Goal: Transaction & Acquisition: Download file/media

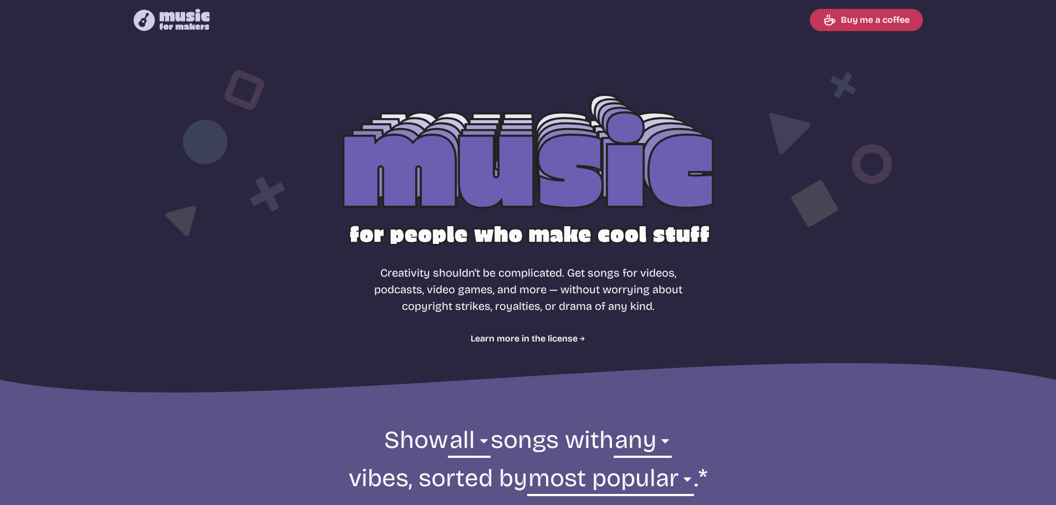
select select "most popular"
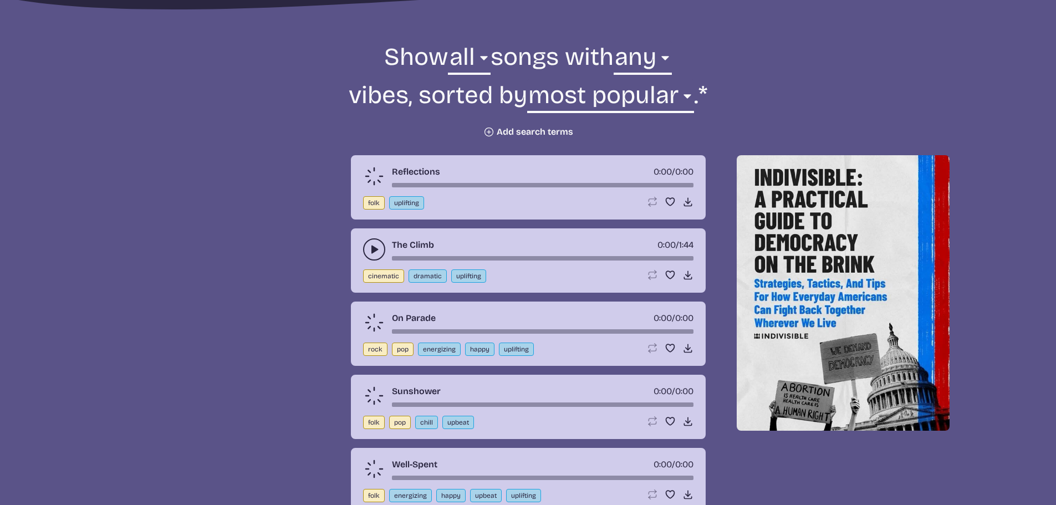
scroll to position [333, 0]
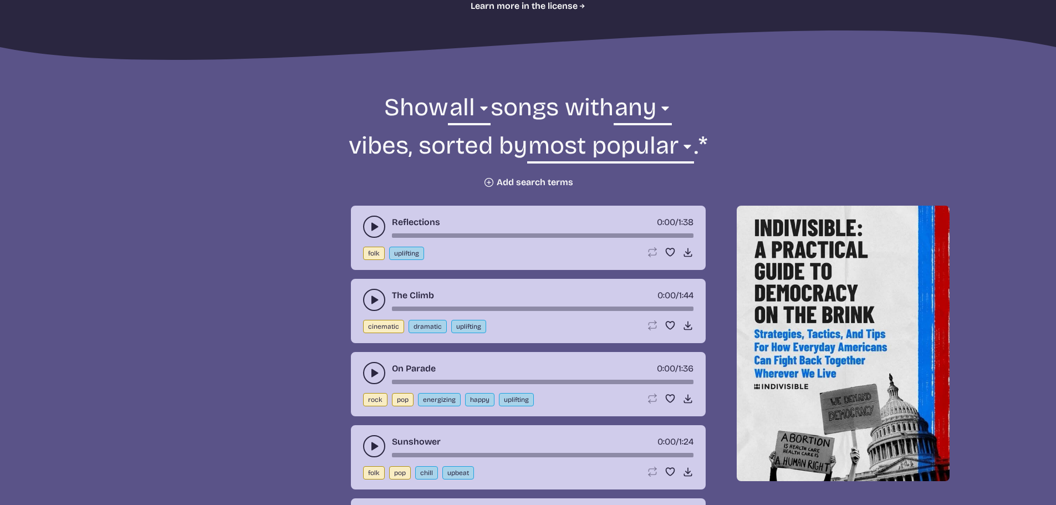
click at [500, 182] on button "Plus icon Add search terms" at bounding box center [528, 182] width 90 height 11
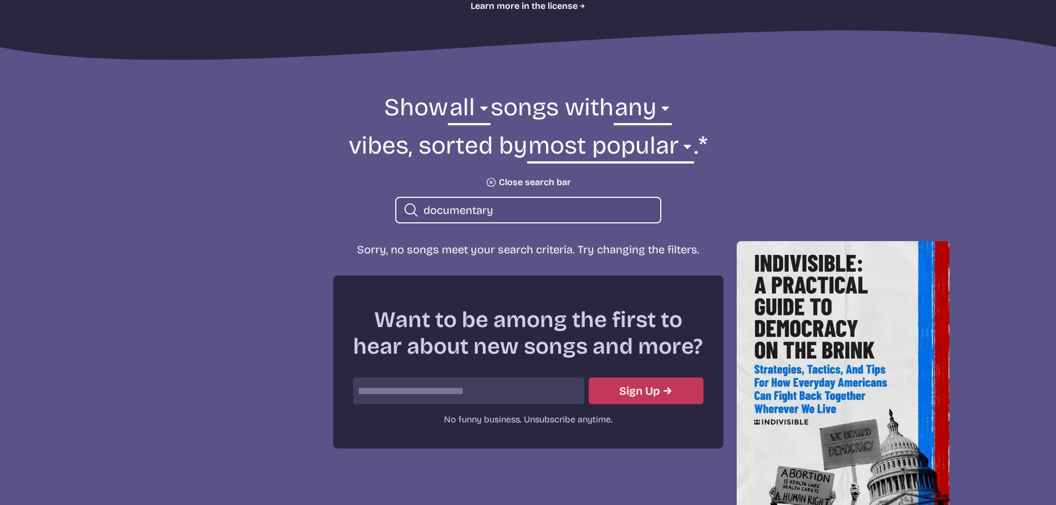
click at [502, 204] on input "documentary" at bounding box center [538, 210] width 228 height 14
drag, startPoint x: 466, startPoint y: 208, endPoint x: 402, endPoint y: 212, distance: 63.9
click at [402, 212] on div "Search icon documentary" at bounding box center [528, 210] width 266 height 27
type input "History"
drag, startPoint x: 461, startPoint y: 211, endPoint x: 254, endPoint y: 218, distance: 206.9
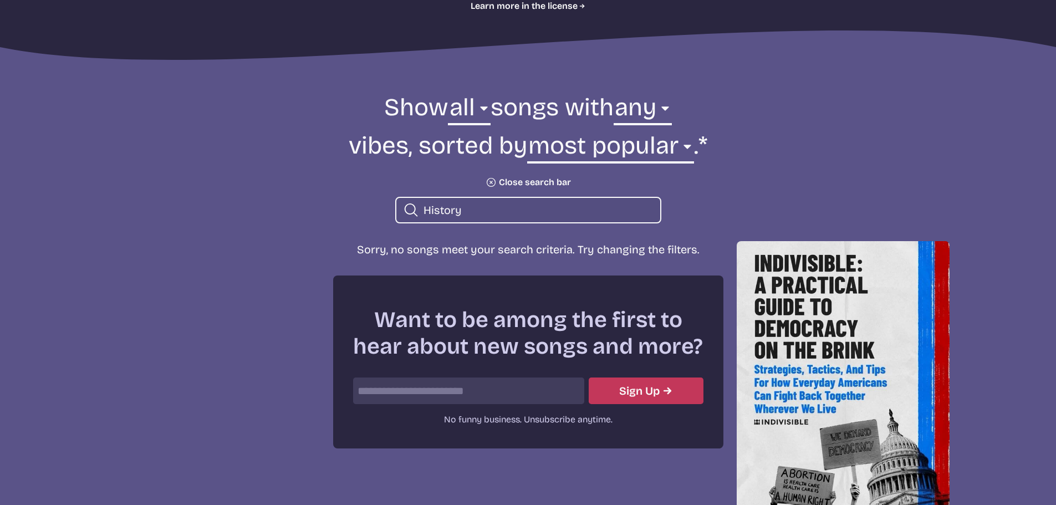
click at [254, 218] on form "Show all ambient cinematic electronic folk holiday jazz pop rock world all song…" at bounding box center [528, 157] width 603 height 132
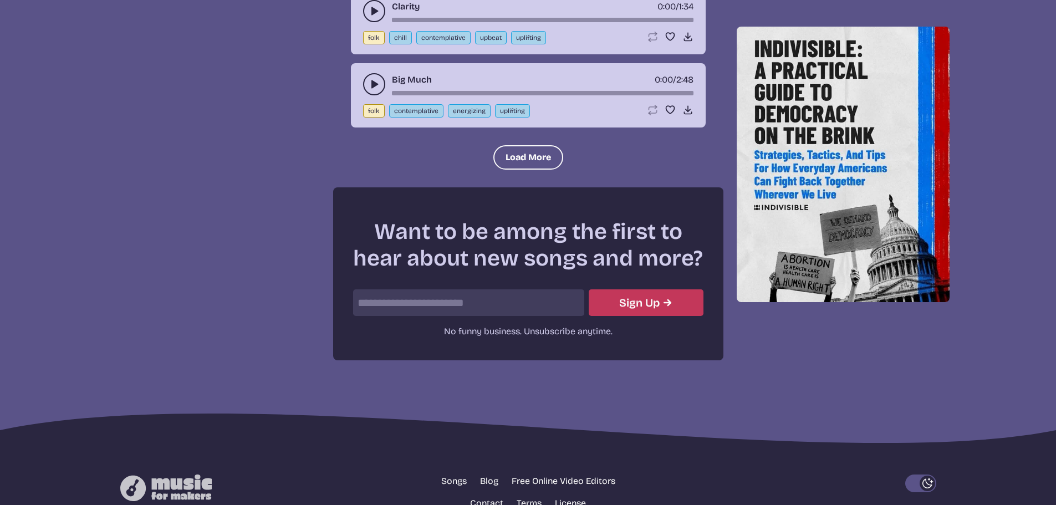
scroll to position [1517, 0]
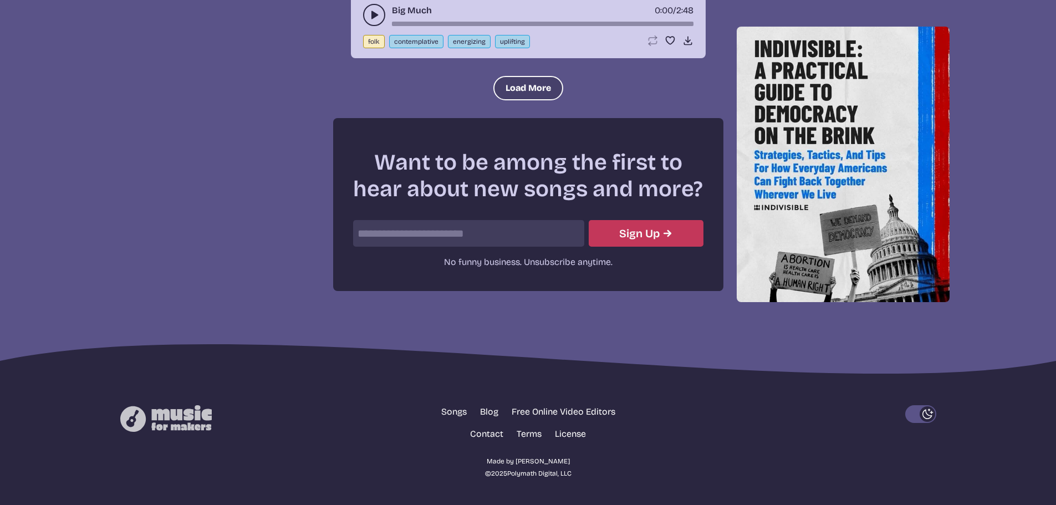
click at [536, 91] on button "Load More" at bounding box center [528, 88] width 70 height 24
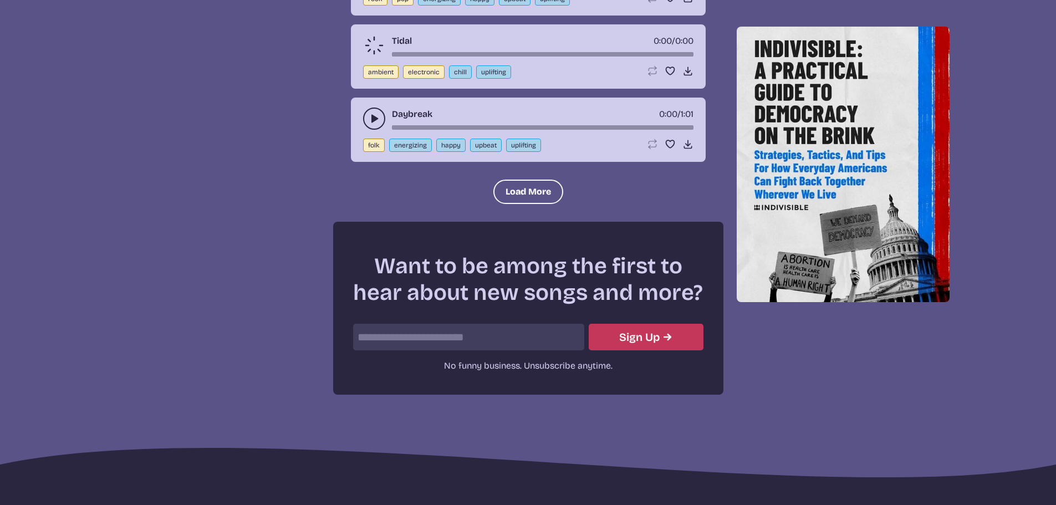
scroll to position [2545, 0]
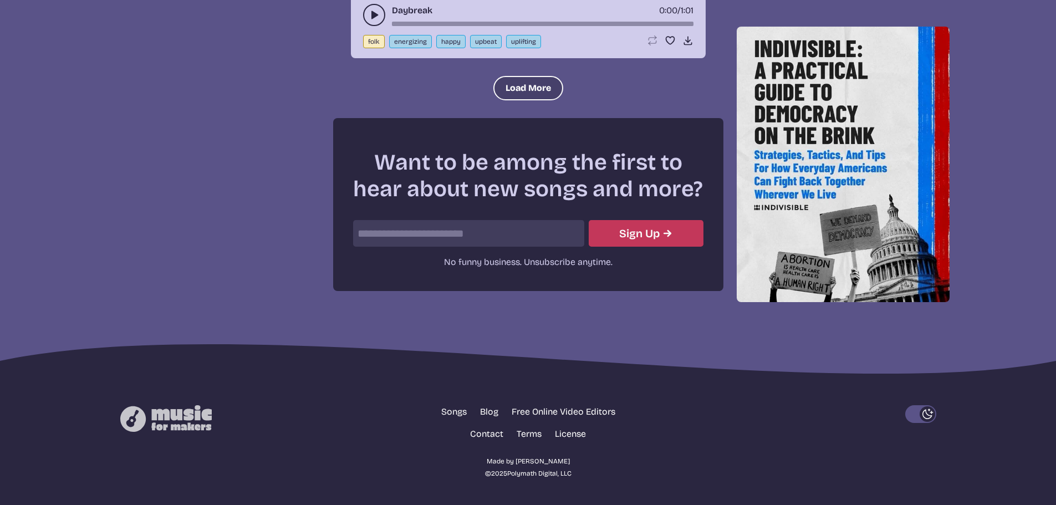
click at [511, 99] on button "Load More" at bounding box center [528, 88] width 70 height 24
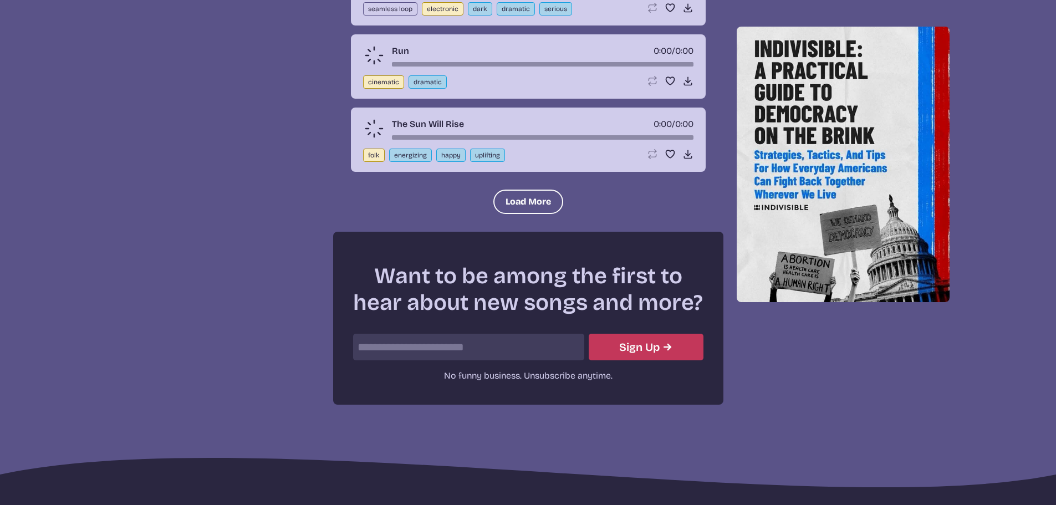
scroll to position [3487, 0]
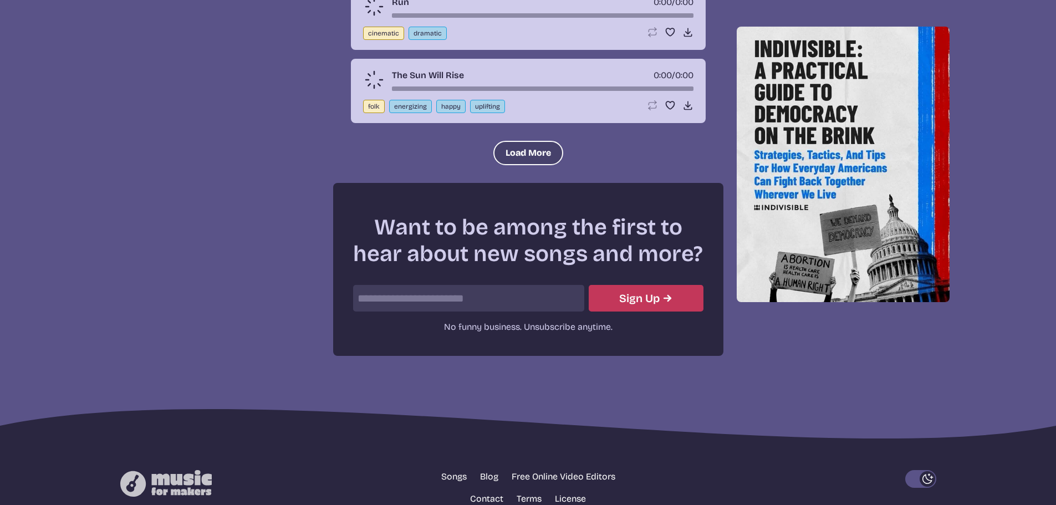
click at [528, 148] on button "Load More" at bounding box center [528, 153] width 70 height 24
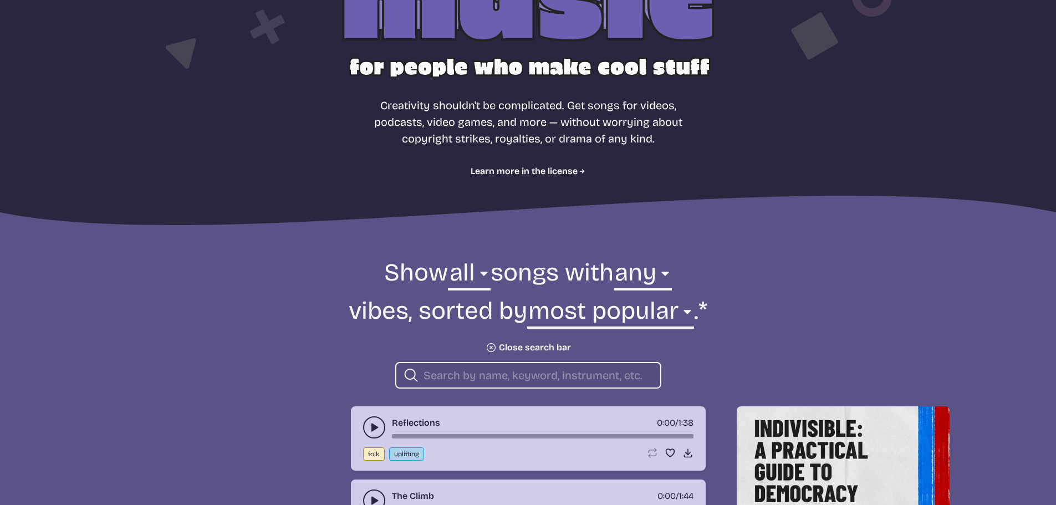
scroll to position [277, 0]
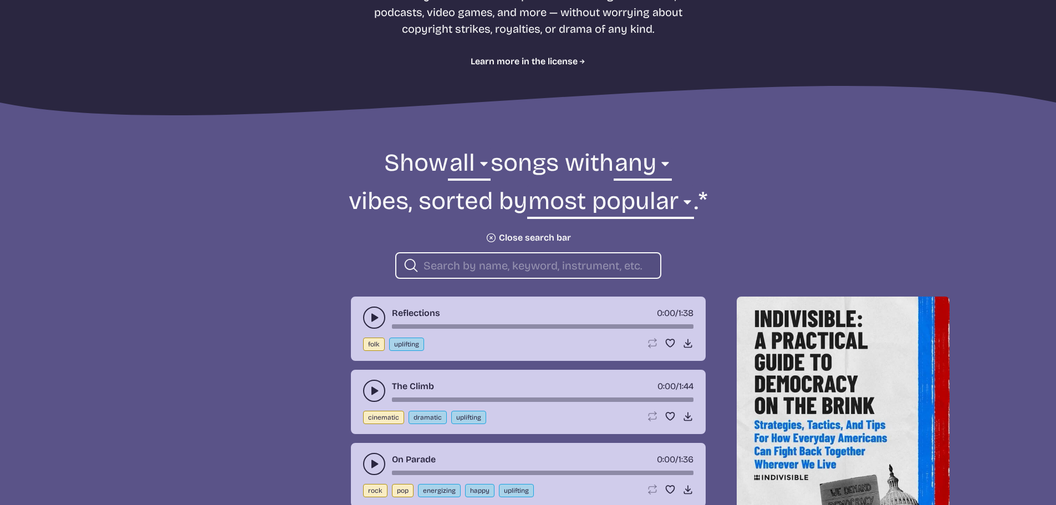
click at [473, 272] on input "search" at bounding box center [538, 265] width 228 height 14
click at [482, 271] on input "search" at bounding box center [538, 265] width 228 height 14
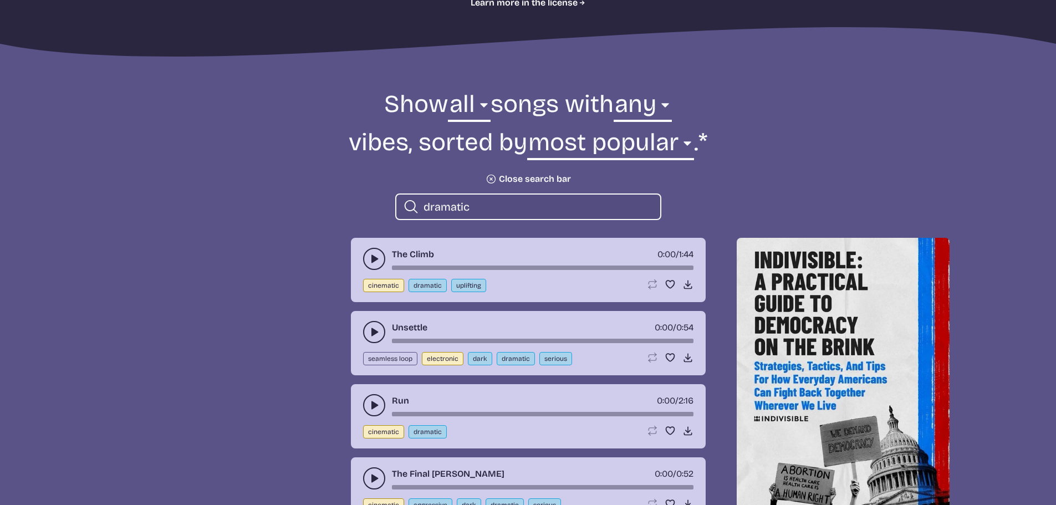
scroll to position [388, 0]
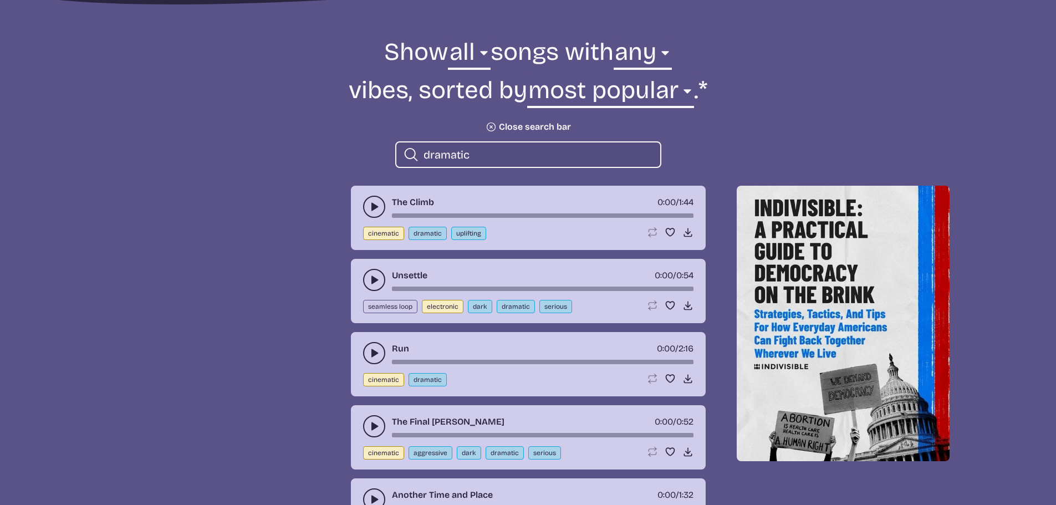
type input "dramatic"
click at [375, 214] on button "play-pause toggle" at bounding box center [374, 207] width 22 height 22
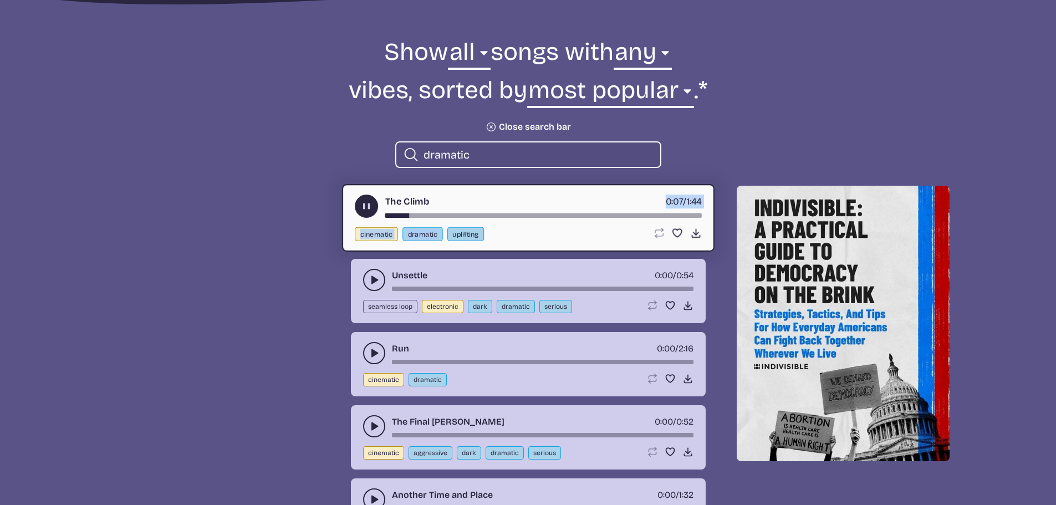
drag, startPoint x: 424, startPoint y: 216, endPoint x: 440, endPoint y: 218, distance: 16.2
click at [440, 218] on div "The Climb 0:07 / 1:44 cinematic dramatic uplifting Loop song Loop this song. Fa…" at bounding box center [528, 218] width 373 height 68
click at [462, 219] on div "The Climb 0:08 / 1:44 cinematic dramatic uplifting Loop song Loop this song. Fa…" at bounding box center [528, 218] width 373 height 68
click at [461, 214] on div "song-time-bar" at bounding box center [543, 215] width 317 height 4
click at [446, 214] on div "song-time-bar" at bounding box center [543, 215] width 317 height 4
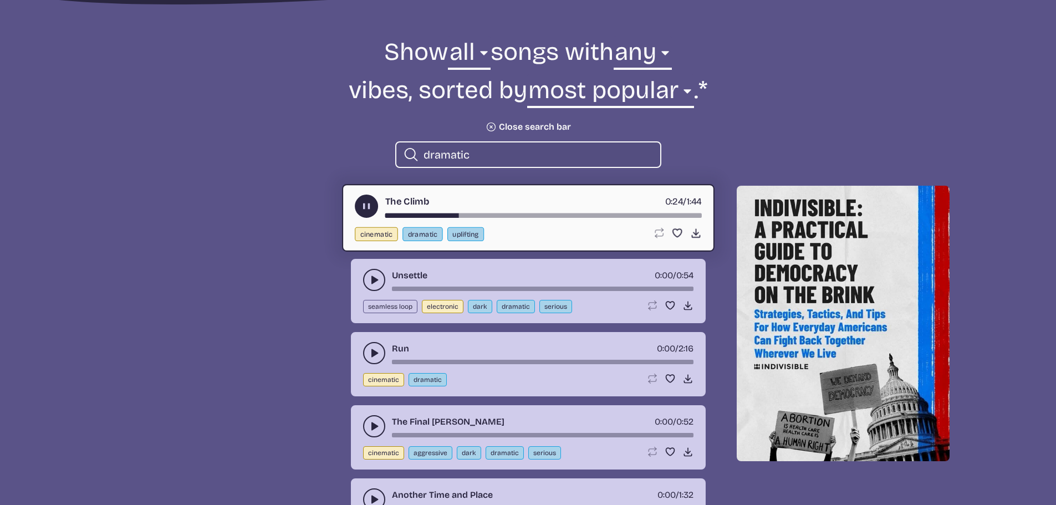
click at [378, 276] on icon "play-pause toggle" at bounding box center [374, 279] width 11 height 11
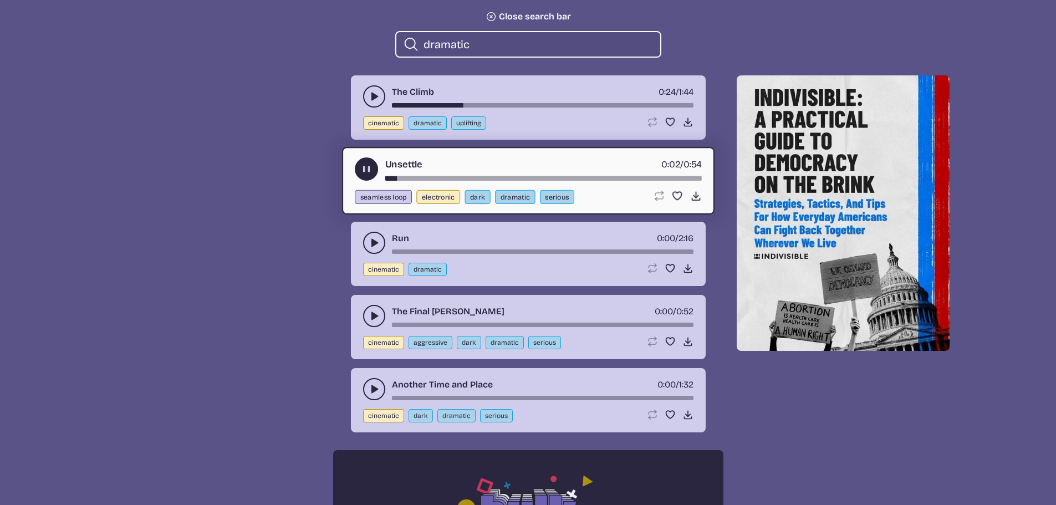
scroll to position [499, 0]
click at [370, 244] on icon "play-pause toggle" at bounding box center [374, 242] width 11 height 11
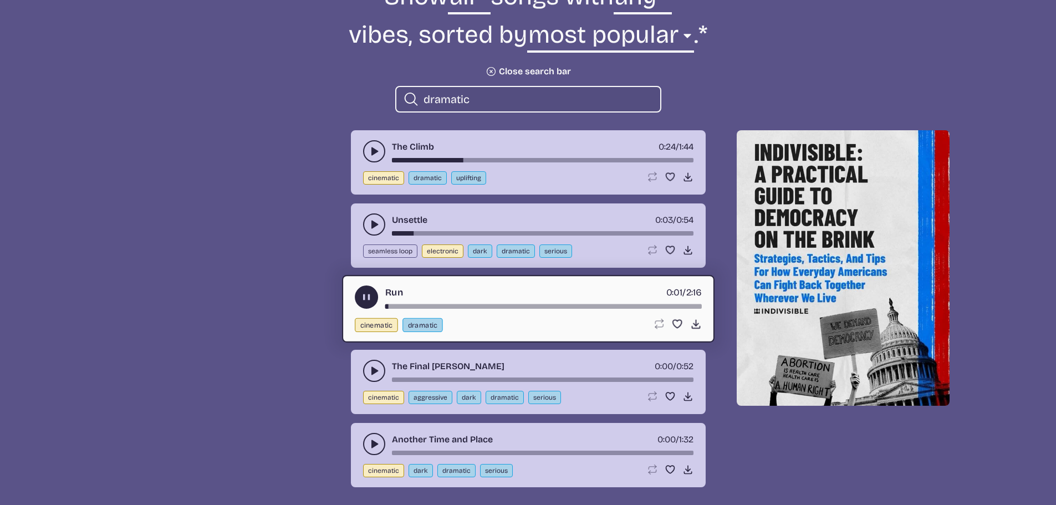
scroll to position [554, 0]
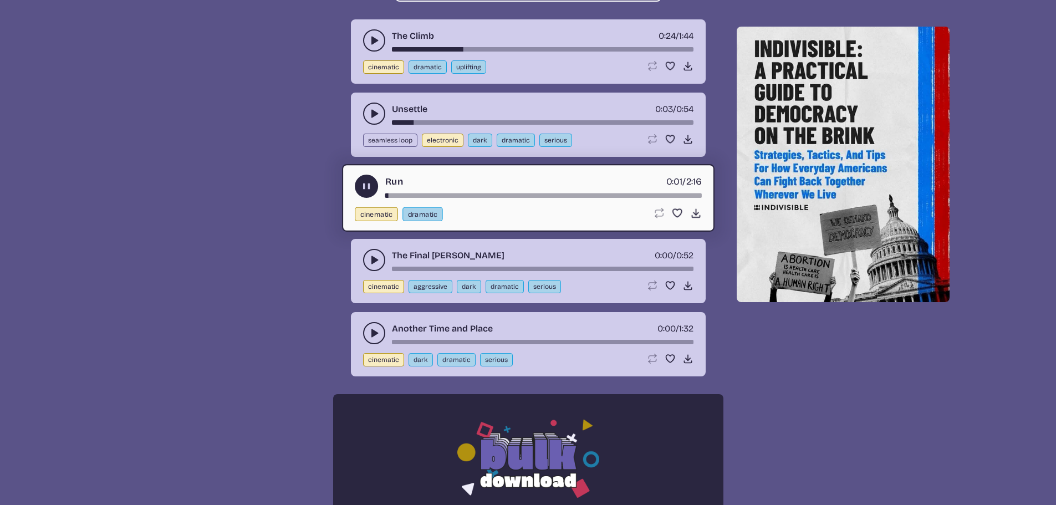
click at [376, 263] on icon "play-pause toggle" at bounding box center [374, 259] width 11 height 11
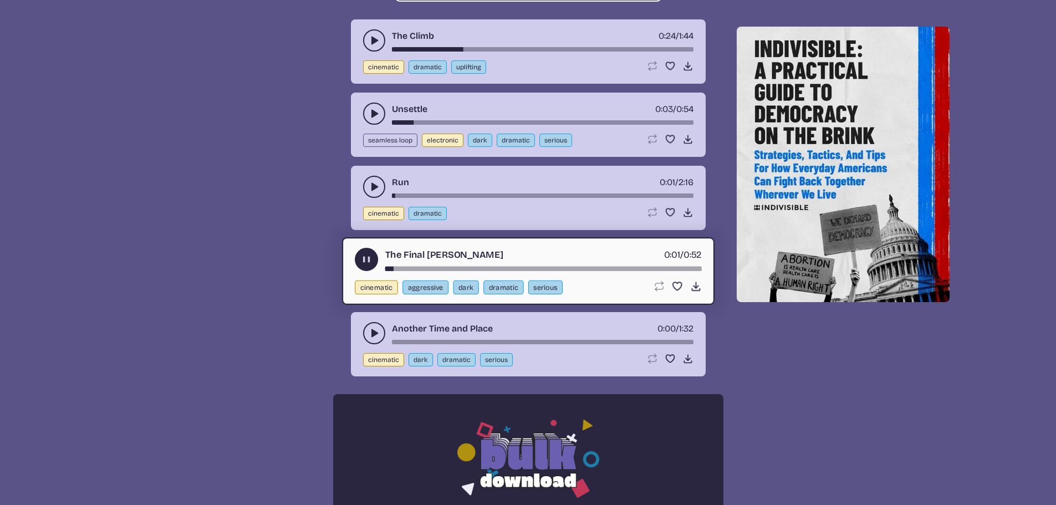
click at [373, 185] on use "play-pause toggle" at bounding box center [374, 186] width 11 height 11
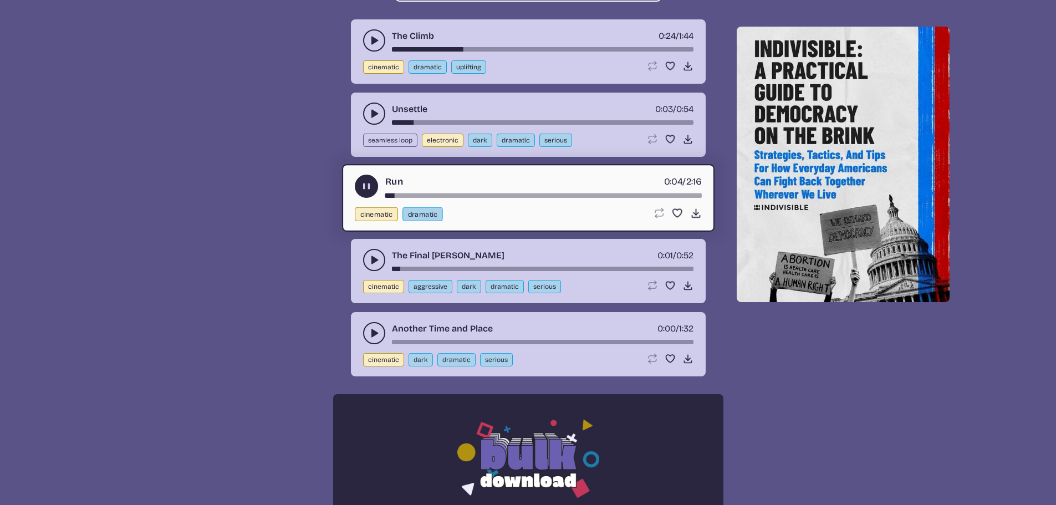
click at [377, 260] on use "play-pause toggle" at bounding box center [374, 259] width 11 height 11
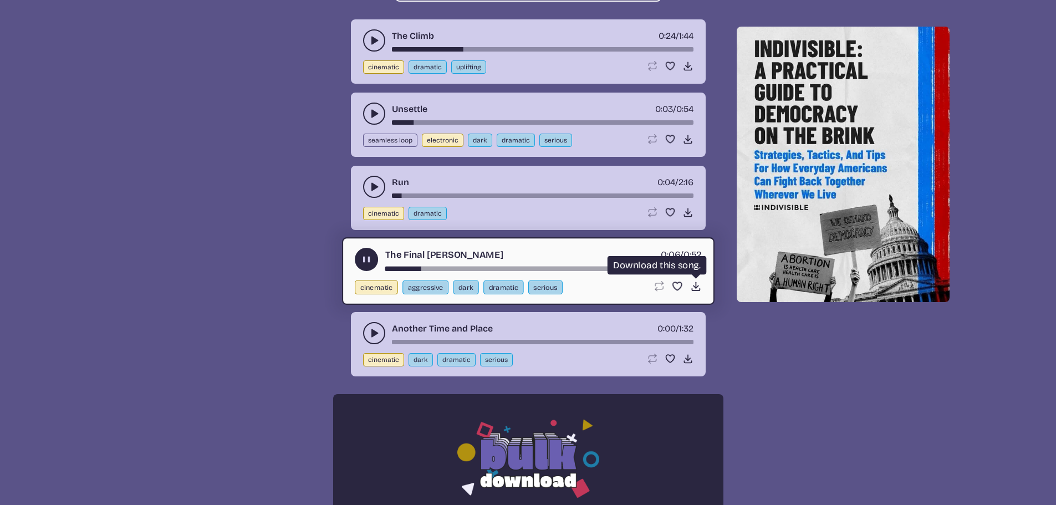
click at [695, 288] on use at bounding box center [696, 287] width 12 height 12
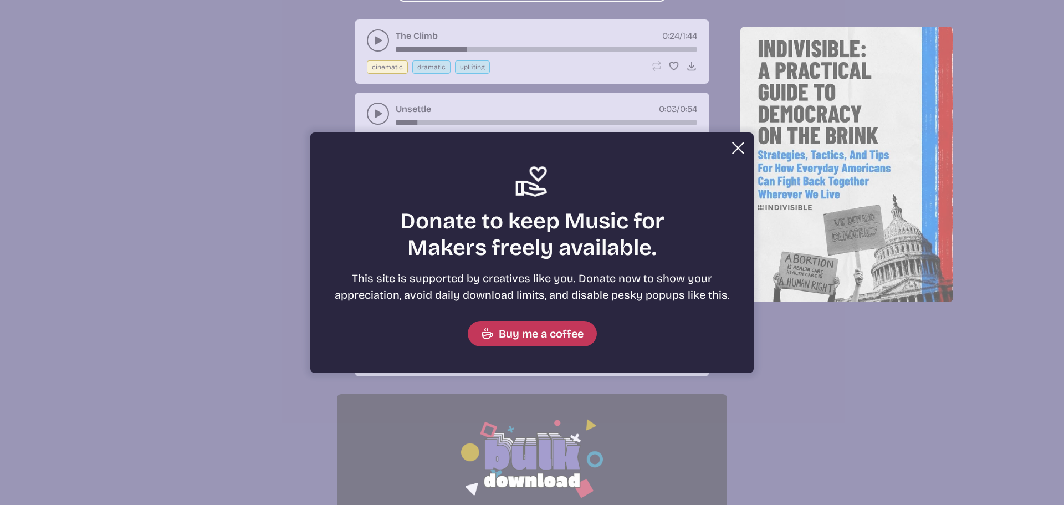
click at [740, 140] on button "Close" at bounding box center [738, 148] width 22 height 22
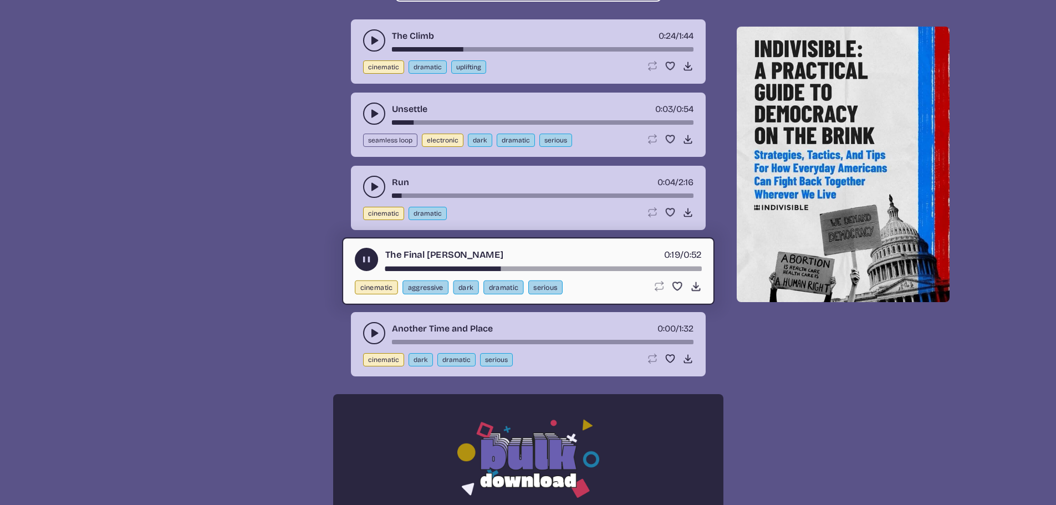
click at [389, 211] on button "cinematic" at bounding box center [383, 213] width 41 height 13
select select "cinematic"
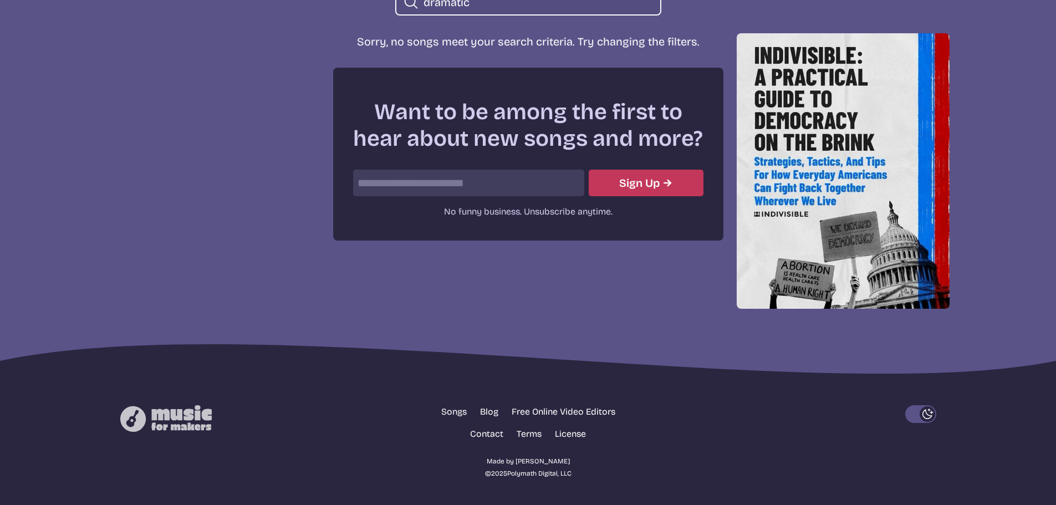
scroll to position [397, 0]
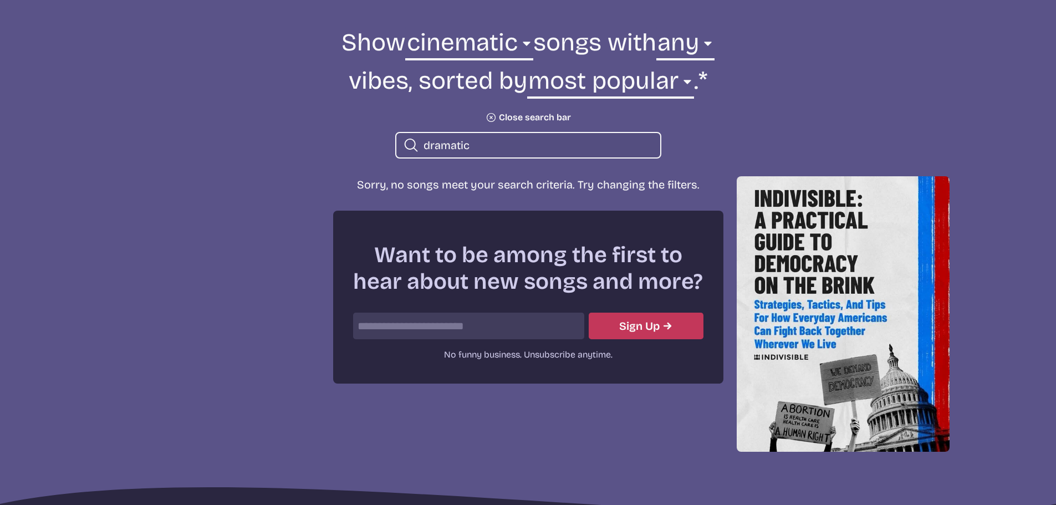
click at [499, 148] on input "dramatic" at bounding box center [538, 145] width 228 height 14
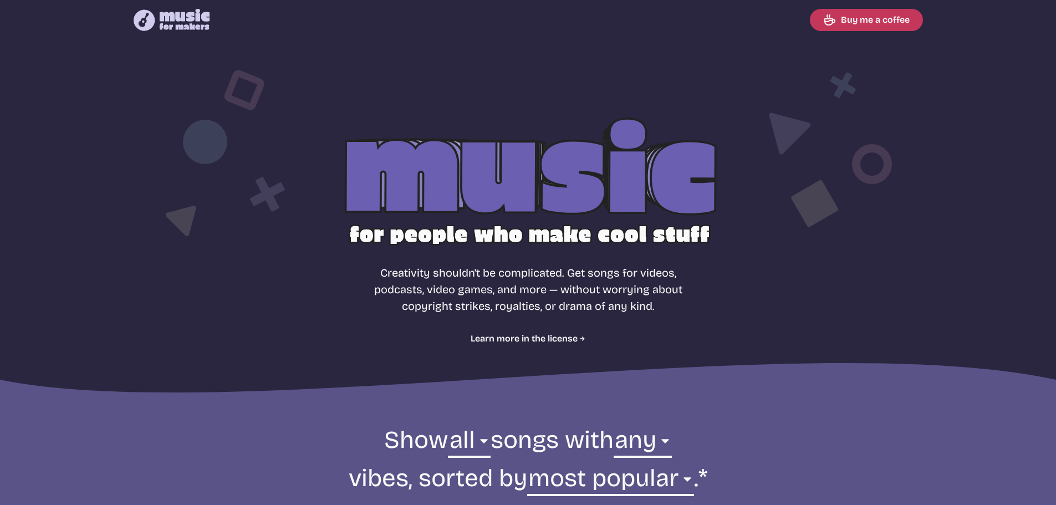
select select "most popular"
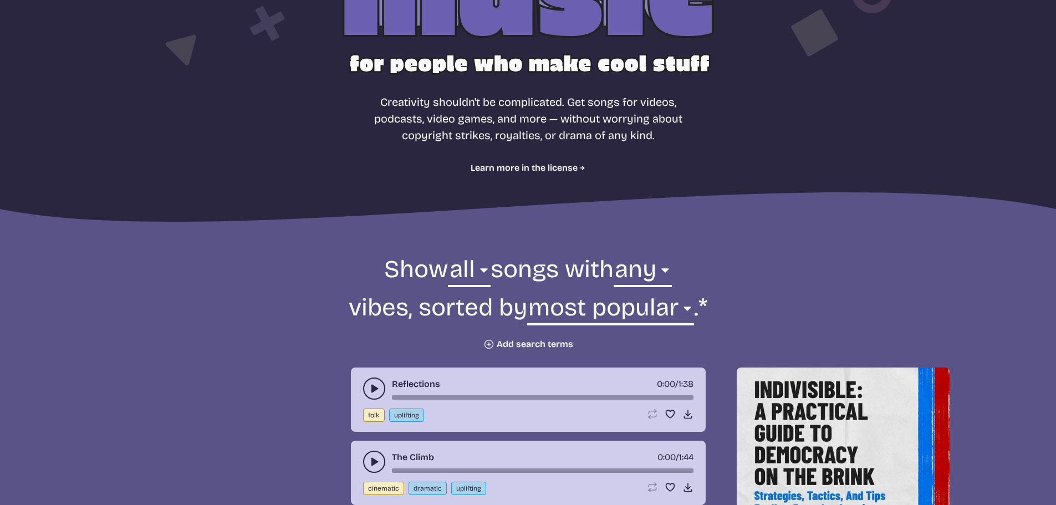
scroll to position [166, 0]
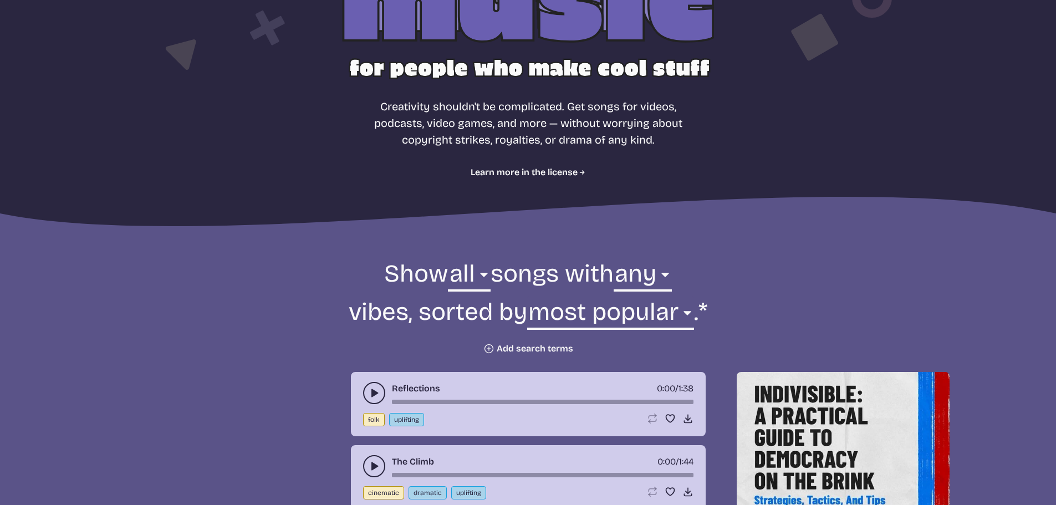
click at [517, 353] on button "Plus icon Add search terms" at bounding box center [528, 348] width 90 height 11
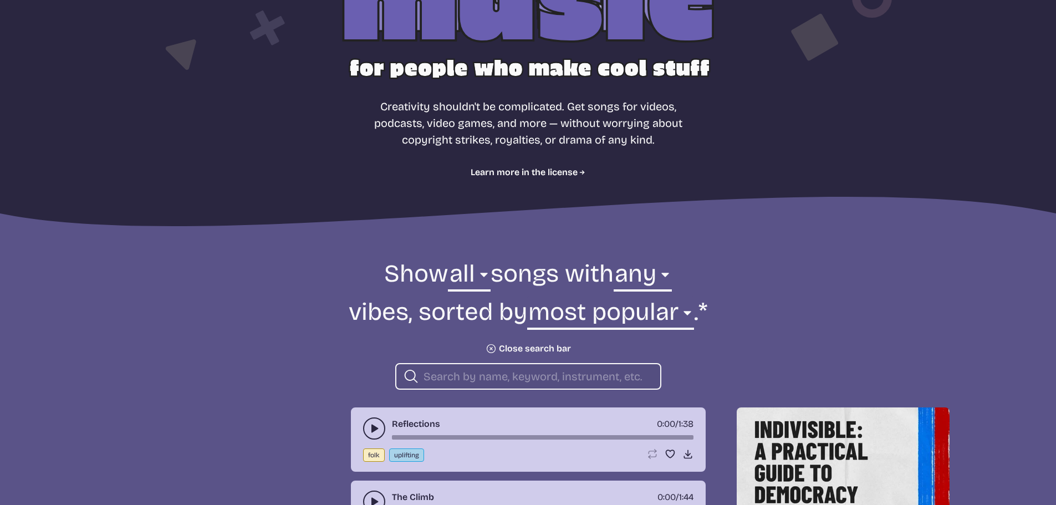
click at [504, 370] on input "search" at bounding box center [538, 376] width 228 height 14
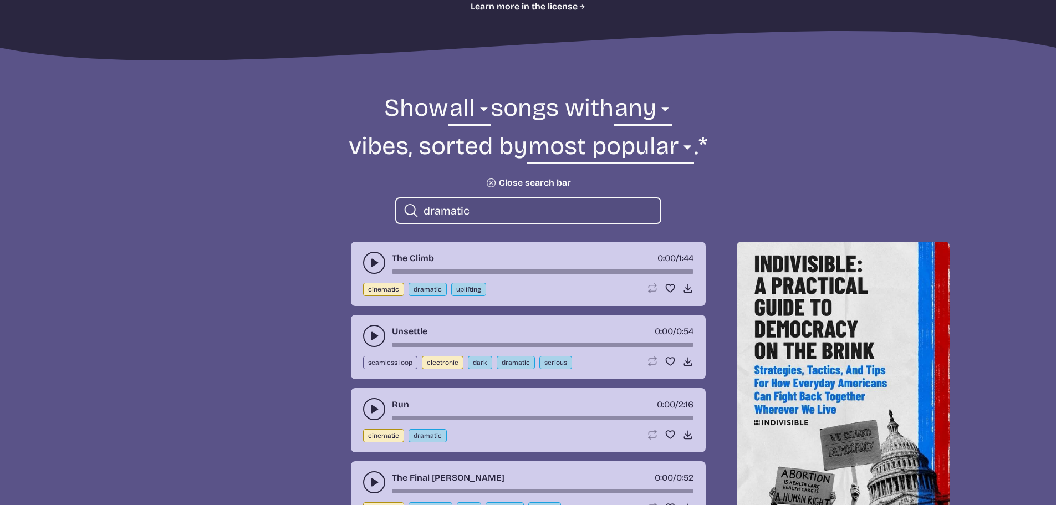
scroll to position [499, 0]
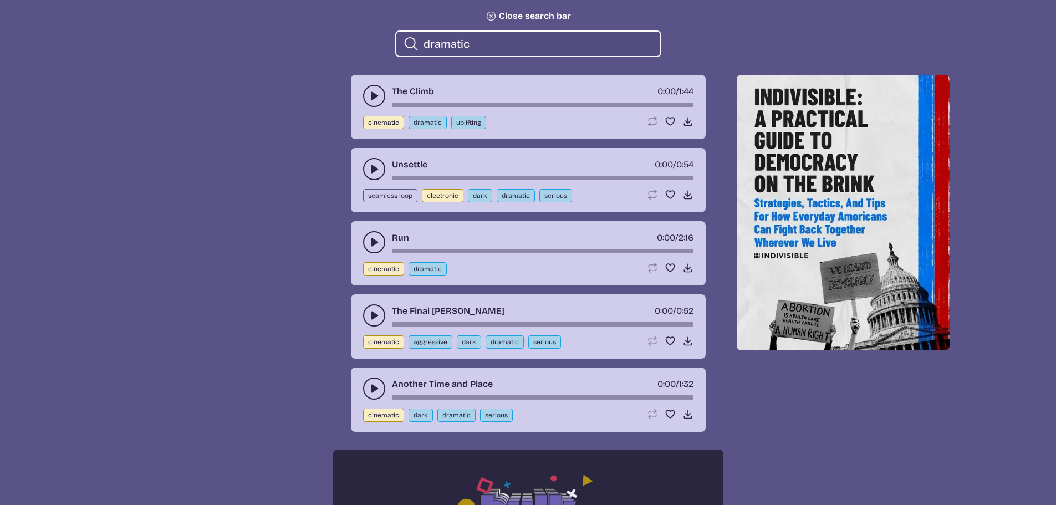
type input "dramatic"
click at [375, 245] on icon "play-pause toggle" at bounding box center [374, 242] width 11 height 11
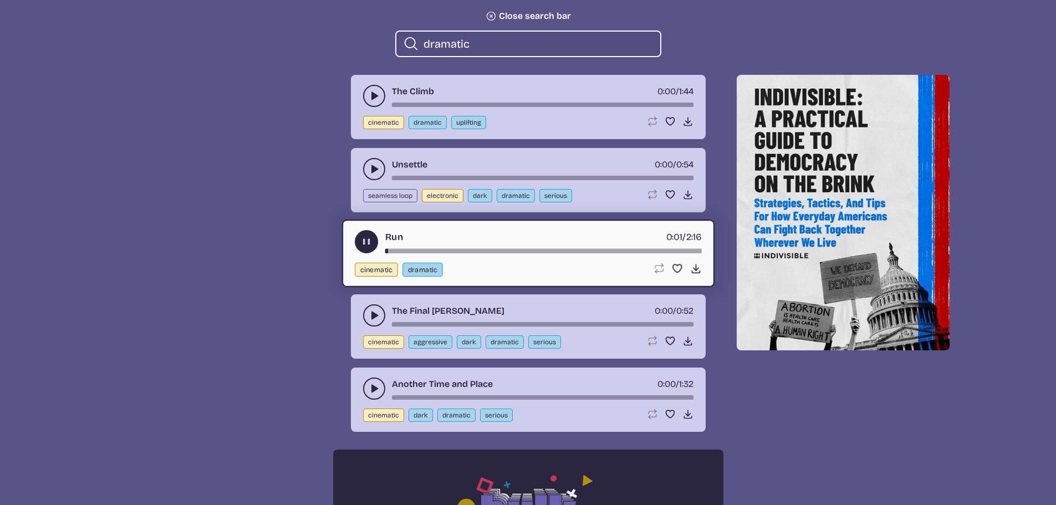
click at [376, 316] on use "play-pause toggle" at bounding box center [374, 315] width 11 height 11
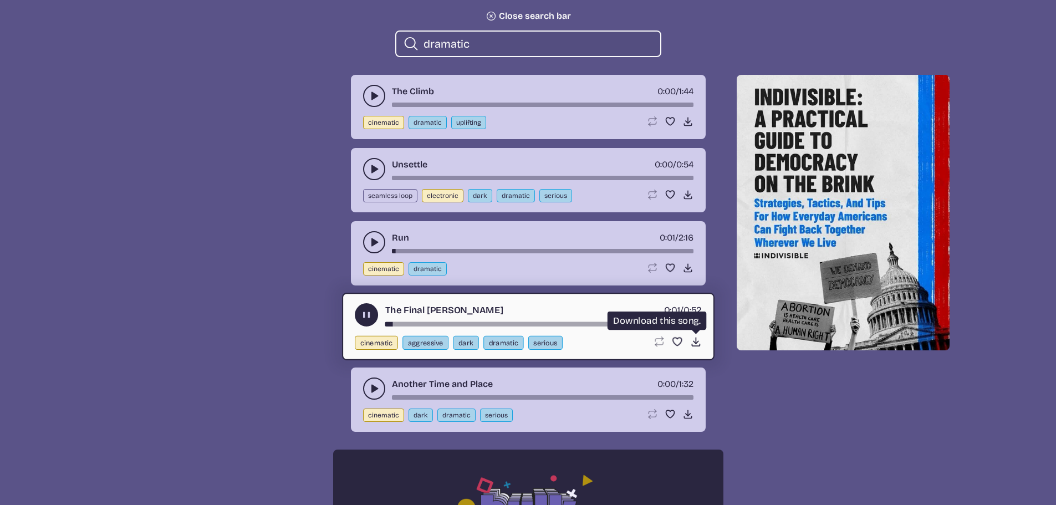
click at [694, 343] on icon "Download song" at bounding box center [696, 342] width 12 height 12
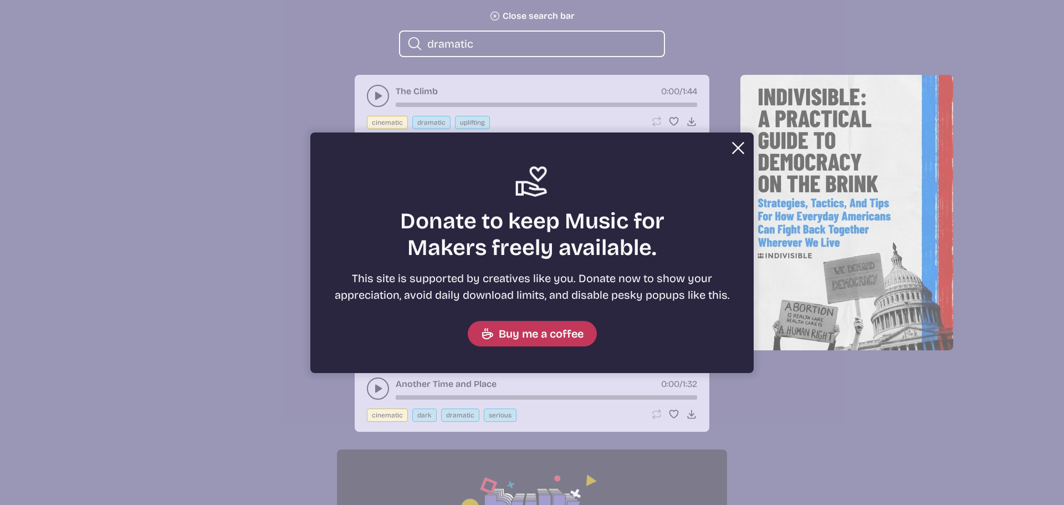
click at [733, 150] on button "Close" at bounding box center [738, 148] width 22 height 22
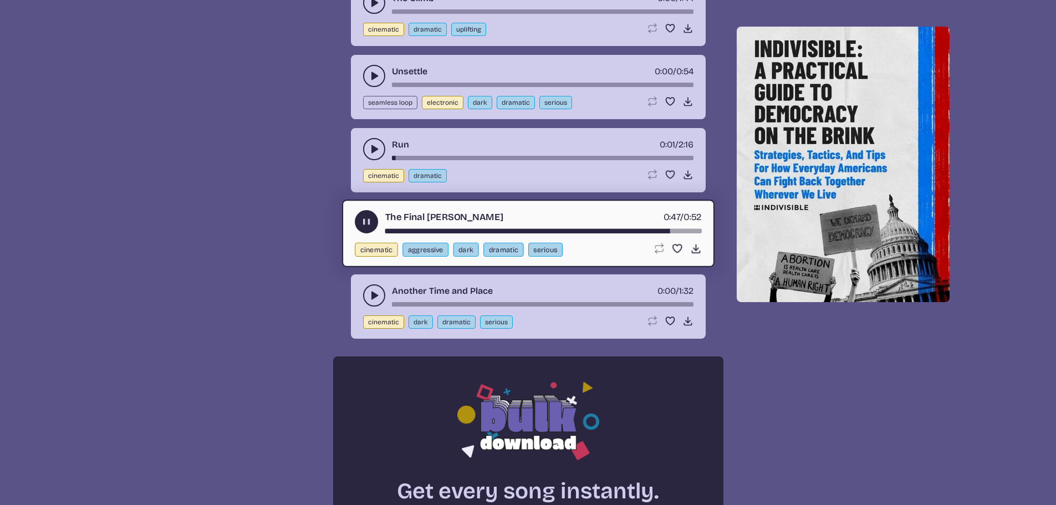
scroll to position [610, 0]
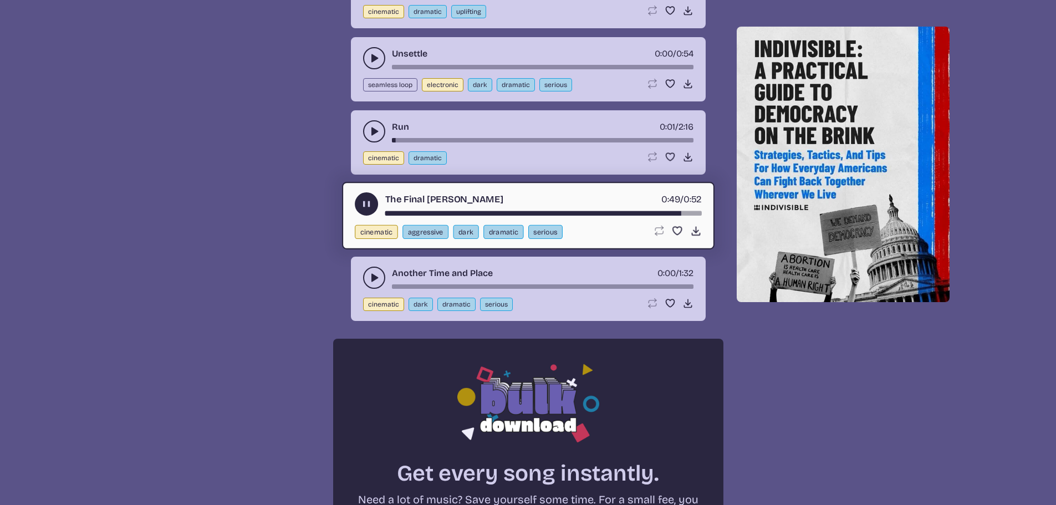
click at [372, 274] on icon "play-pause toggle" at bounding box center [374, 277] width 11 height 11
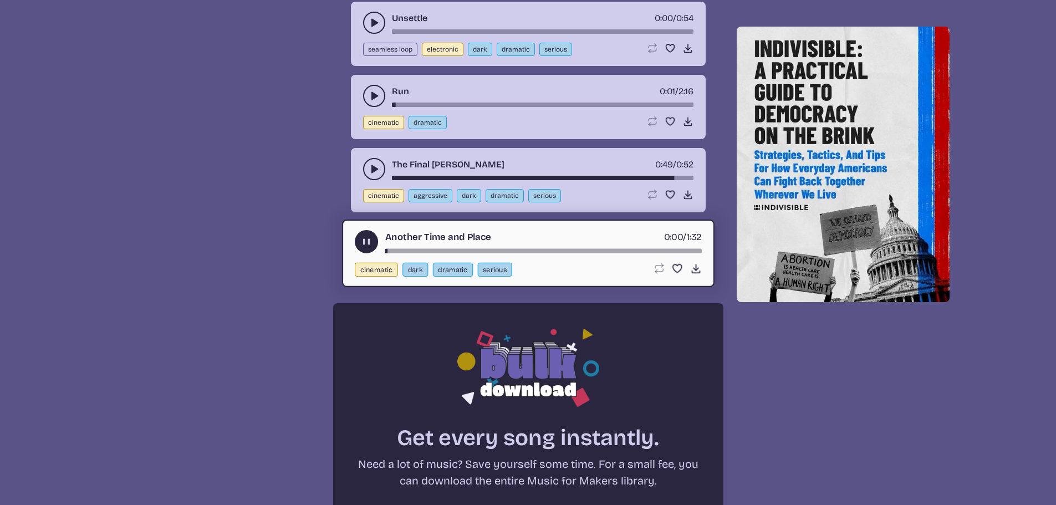
scroll to position [665, 0]
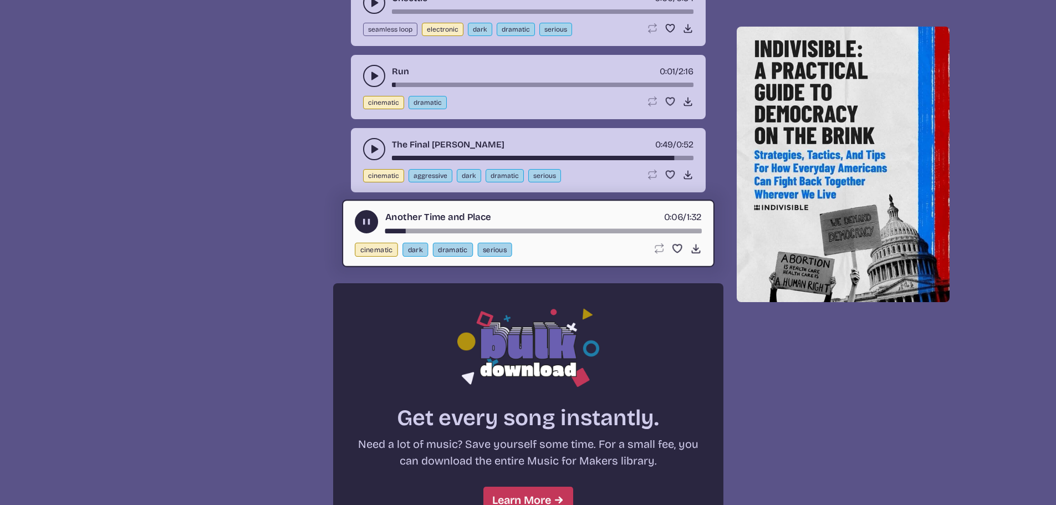
click at [431, 232] on div "song-time-bar" at bounding box center [543, 231] width 317 height 4
click at [455, 231] on div "song-time-bar" at bounding box center [543, 231] width 317 height 4
click at [513, 235] on div "Another Time and Place 0:20 / 1:32 cinematic dark dramatic serious Loop song Lo…" at bounding box center [528, 234] width 373 height 68
click at [516, 233] on div "song-time-bar" at bounding box center [543, 231] width 317 height 4
click at [487, 231] on div "song-time-bar" at bounding box center [543, 231] width 317 height 4
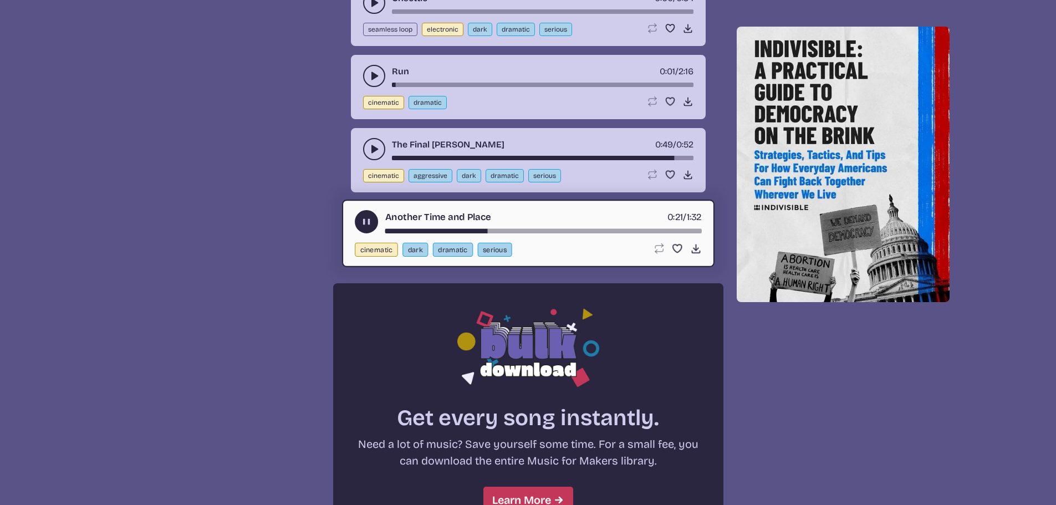
click at [453, 231] on div "song-time-bar" at bounding box center [543, 231] width 317 height 4
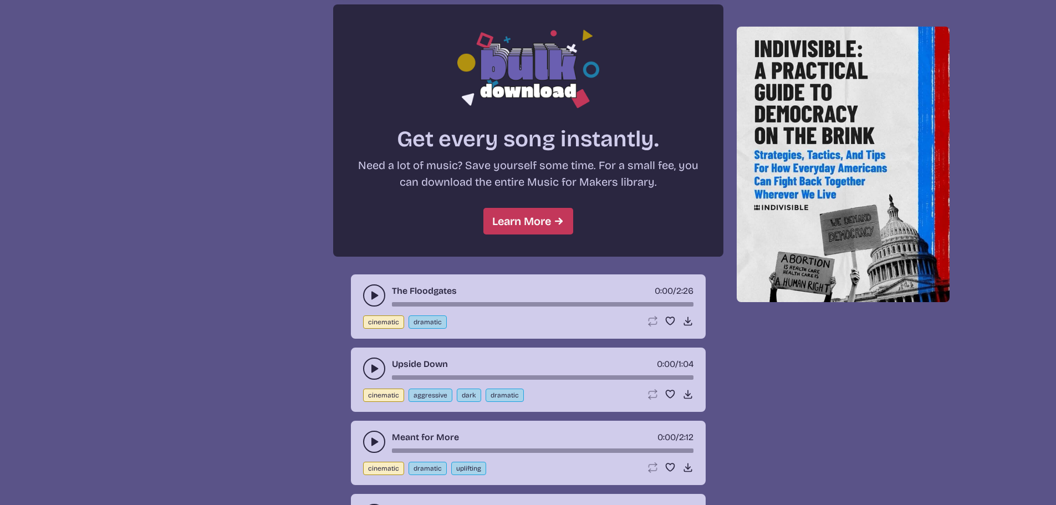
scroll to position [998, 0]
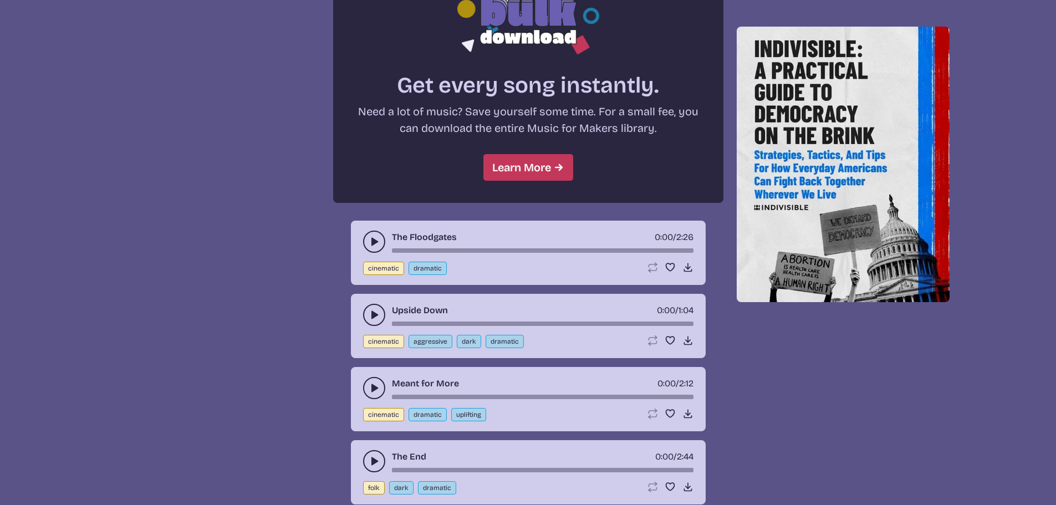
click at [372, 244] on use "play-pause toggle" at bounding box center [374, 241] width 11 height 11
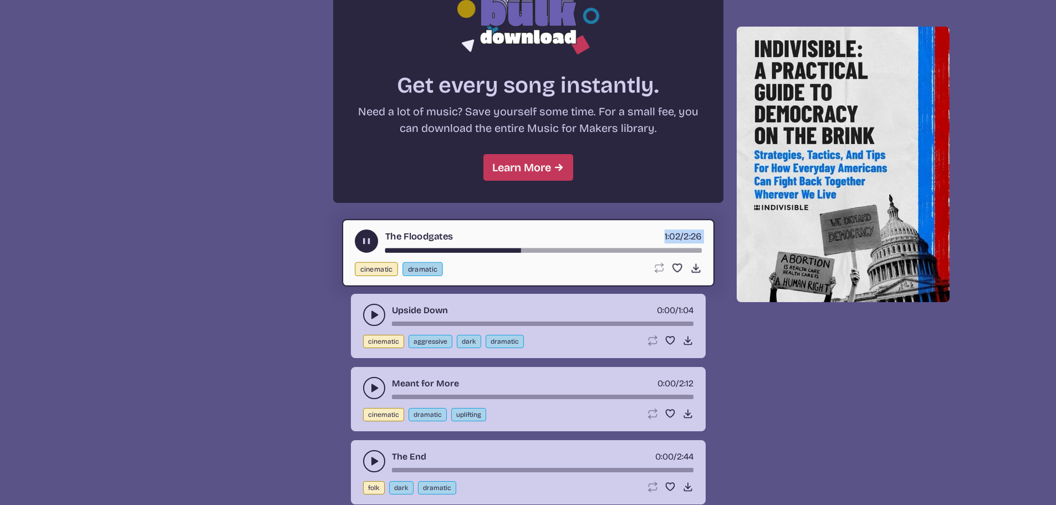
drag, startPoint x: 390, startPoint y: 248, endPoint x: 351, endPoint y: 251, distance: 38.4
click at [352, 253] on div "The Floodgates 1:02 / 2:26 cinematic dramatic Loop song Loop this song. Favorit…" at bounding box center [528, 253] width 373 height 68
click at [385, 249] on div "song-time-bar" at bounding box center [543, 250] width 317 height 4
click at [393, 251] on div "song-time-bar" at bounding box center [543, 250] width 317 height 4
click at [427, 244] on div "The Floodgates 0:14 / 2:26" at bounding box center [528, 241] width 347 height 23
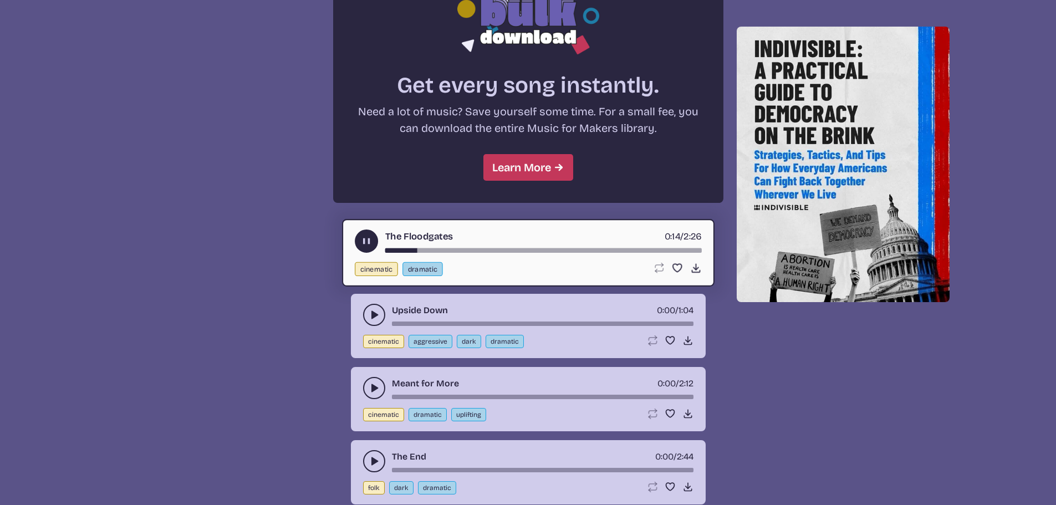
click at [431, 251] on div "song-time-bar" at bounding box center [543, 250] width 317 height 4
click at [448, 252] on div "song-time-bar" at bounding box center [543, 250] width 317 height 4
click at [465, 249] on div "song-time-bar" at bounding box center [543, 250] width 317 height 4
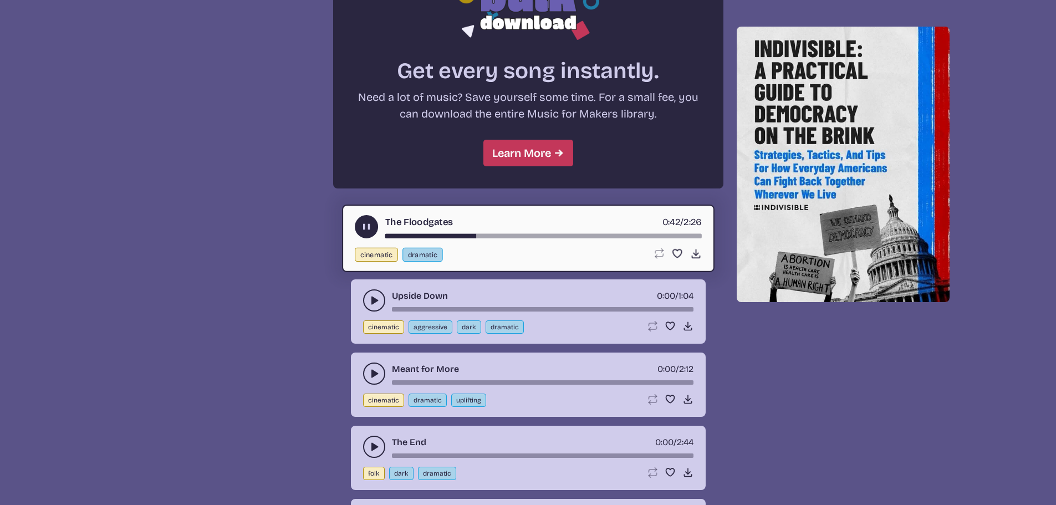
scroll to position [1053, 0]
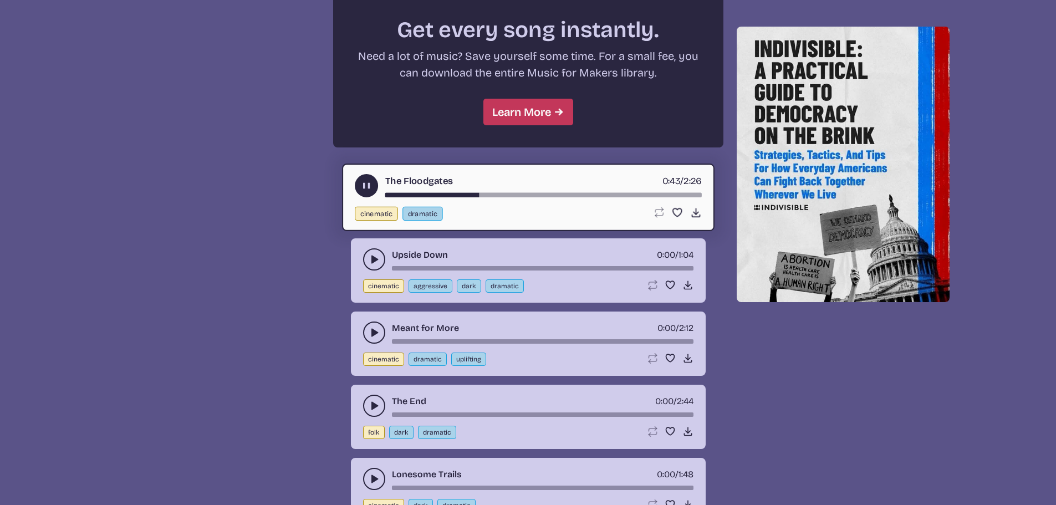
click at [357, 258] on div "Upside Down 0:00 / 1:04 cinematic aggressive dark dramatic Loop song Loop this …" at bounding box center [528, 270] width 355 height 64
click at [369, 259] on icon "play-pause toggle" at bounding box center [374, 259] width 11 height 11
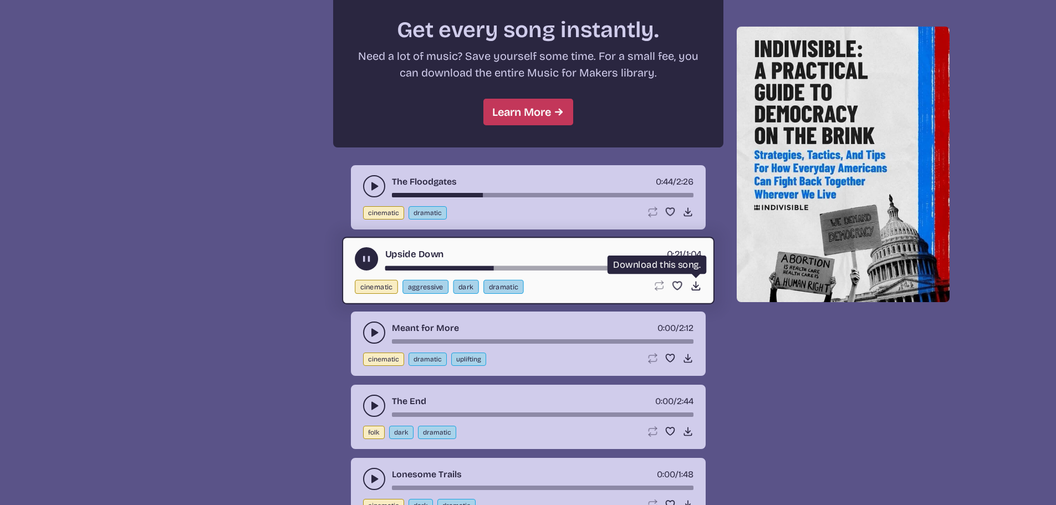
click at [694, 287] on icon "Download song" at bounding box center [696, 286] width 12 height 12
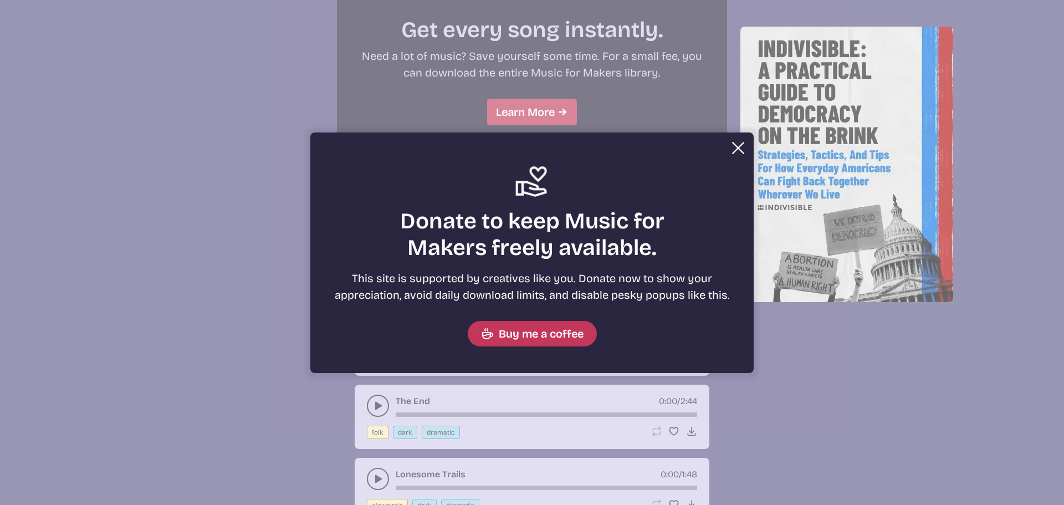
click at [735, 150] on button "Close" at bounding box center [738, 148] width 22 height 22
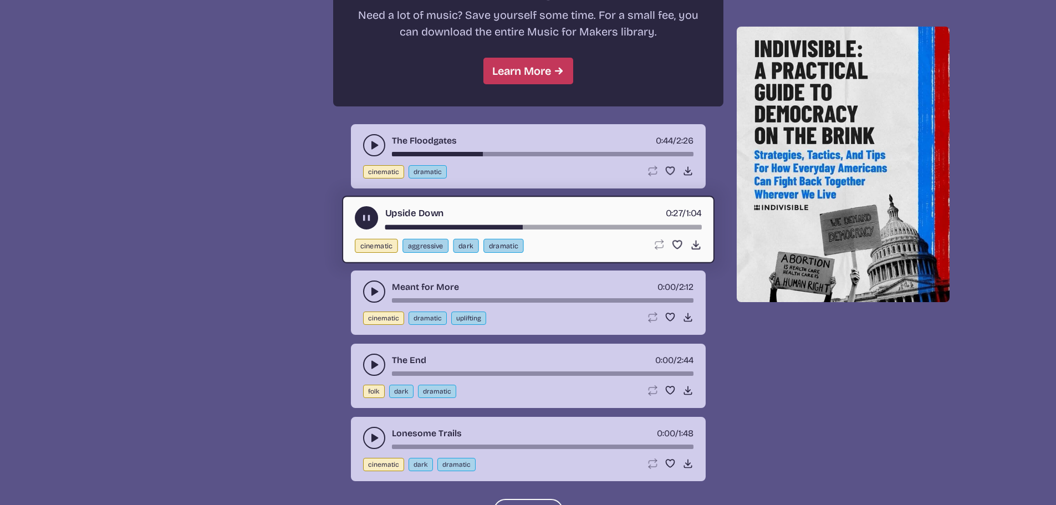
scroll to position [1164, 0]
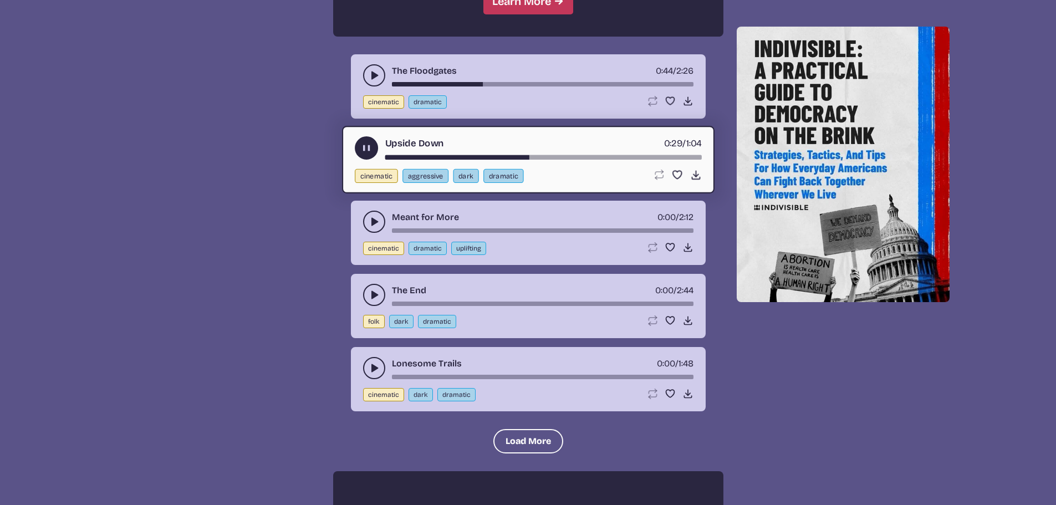
click at [377, 222] on use "play-pause toggle" at bounding box center [374, 221] width 11 height 11
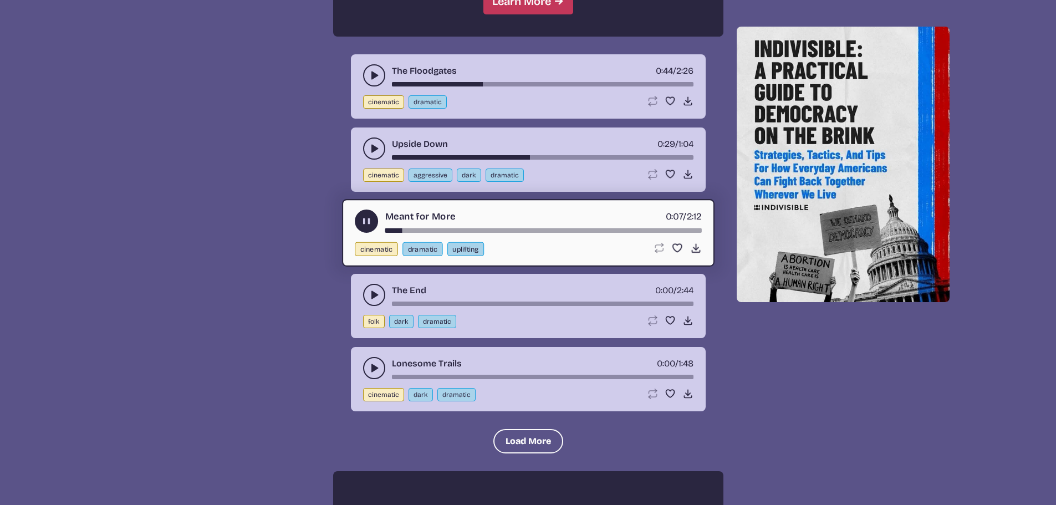
click at [800, 397] on div "The Climb 0:00 / 1:44 cinematic dramatic uplifting Loop song Loop this song. Fa…" at bounding box center [527, 36] width 1029 height 1288
click at [429, 230] on div "song-time-bar" at bounding box center [543, 230] width 317 height 4
click at [448, 230] on div "song-time-bar" at bounding box center [543, 230] width 317 height 4
click at [470, 230] on div "song-time-bar" at bounding box center [543, 230] width 317 height 4
click at [498, 228] on div "song-time-bar" at bounding box center [543, 230] width 317 height 4
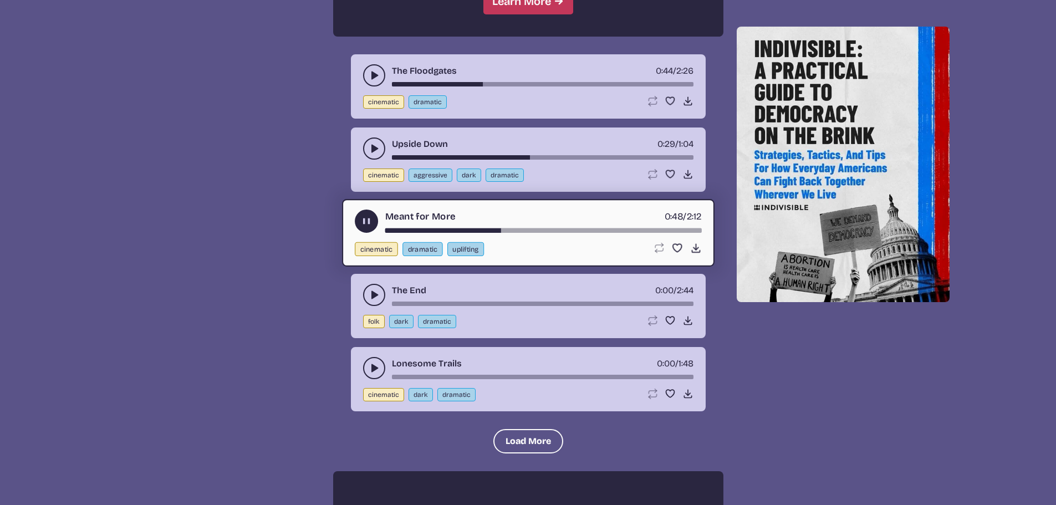
click at [543, 232] on div "song-time-bar" at bounding box center [543, 230] width 317 height 4
click at [374, 295] on use "play-pause toggle" at bounding box center [374, 294] width 11 height 11
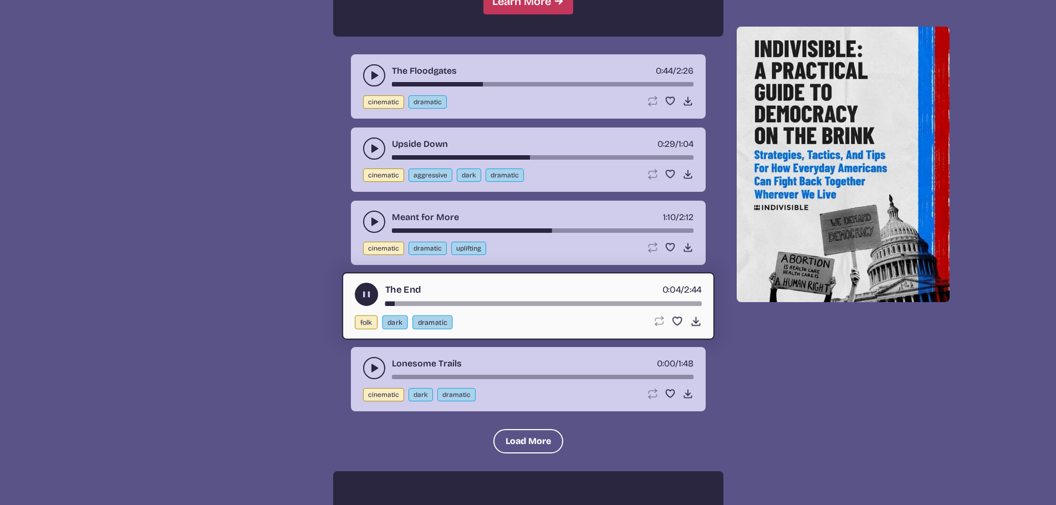
click at [420, 303] on div "song-time-bar" at bounding box center [543, 304] width 317 height 4
click at [477, 305] on div "song-time-bar" at bounding box center [543, 304] width 317 height 4
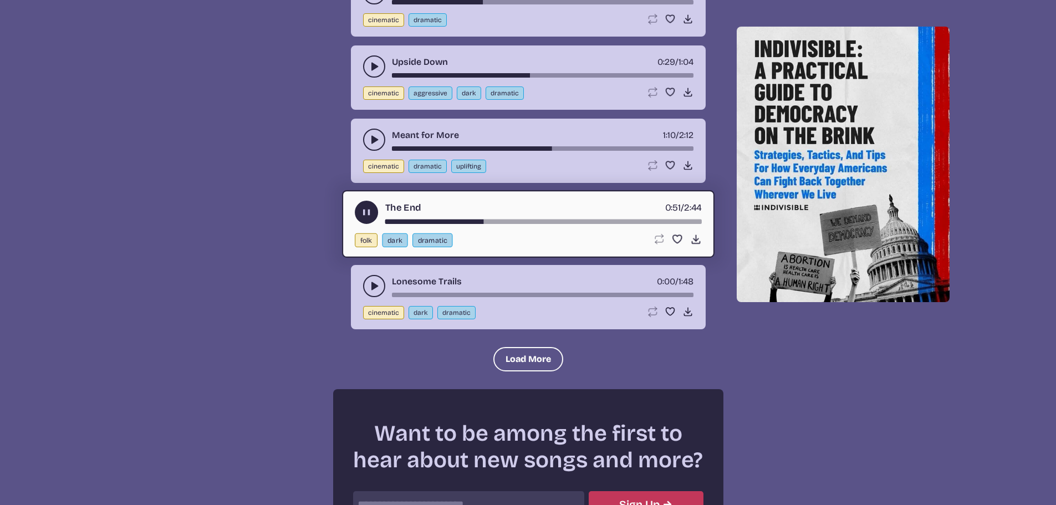
scroll to position [1330, 0]
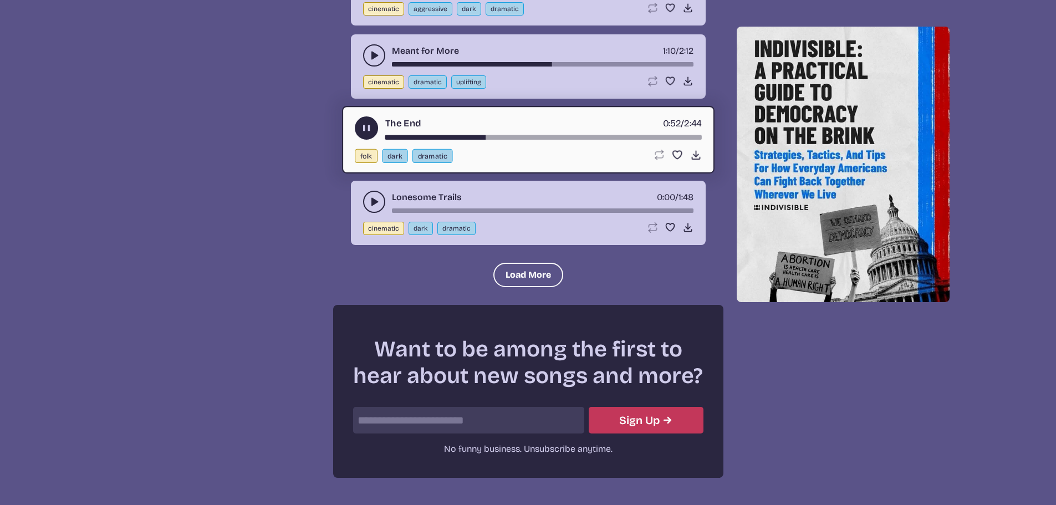
click at [376, 202] on use "play-pause toggle" at bounding box center [374, 201] width 11 height 11
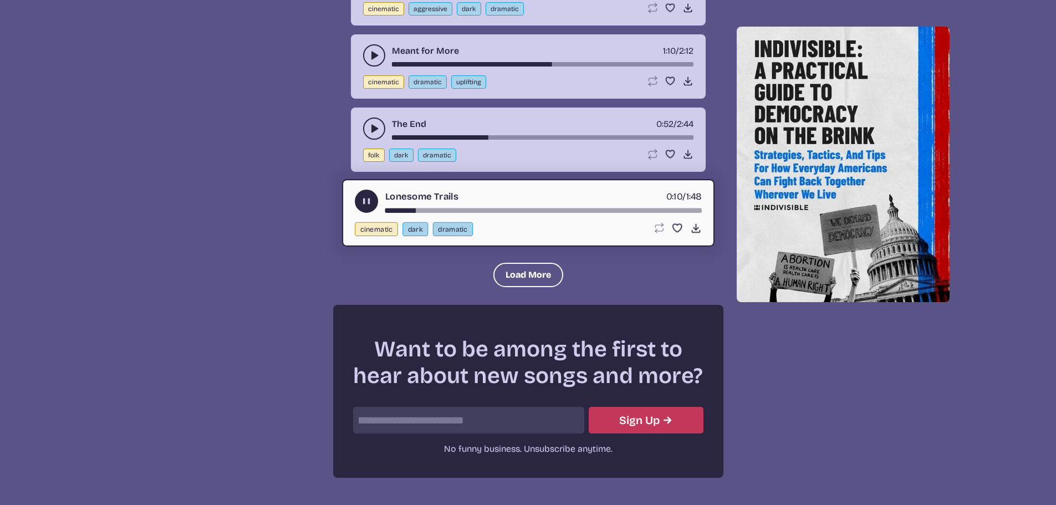
click at [442, 210] on div "song-time-bar" at bounding box center [543, 210] width 317 height 4
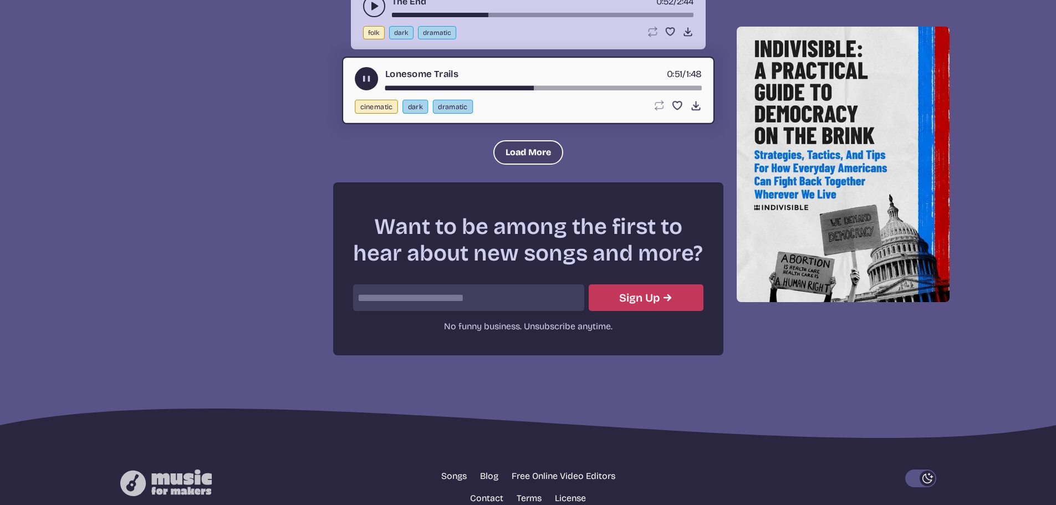
scroll to position [1351, 0]
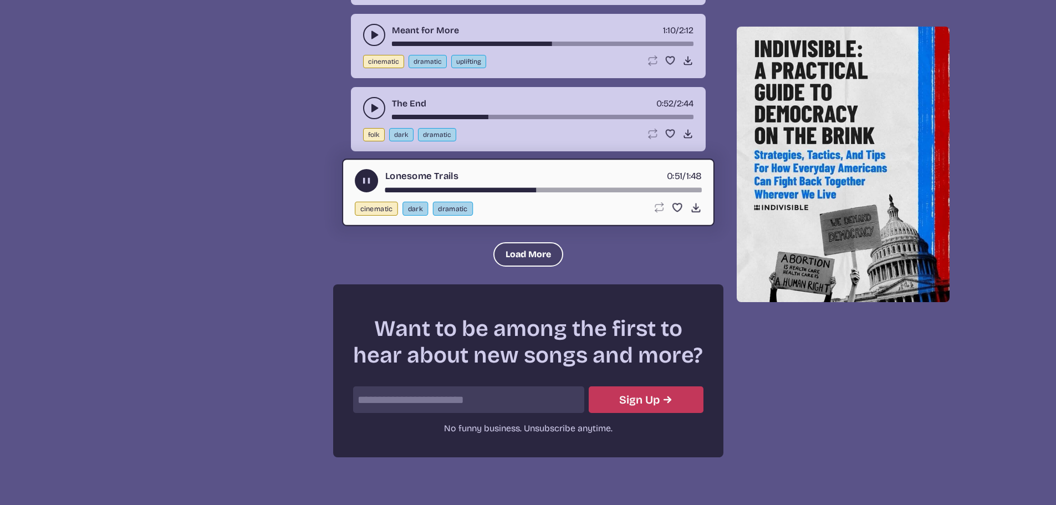
click at [529, 258] on button "Load More" at bounding box center [528, 254] width 70 height 24
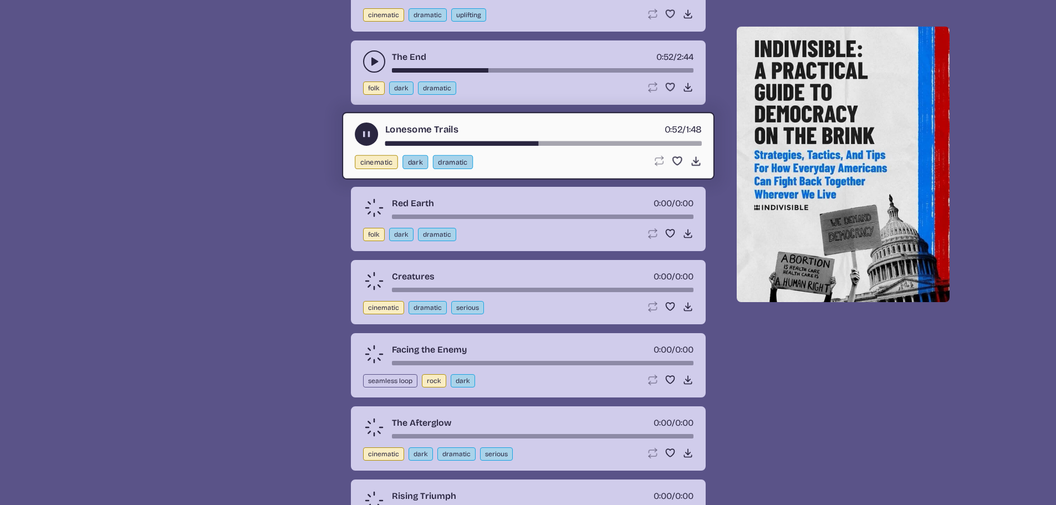
scroll to position [1462, 0]
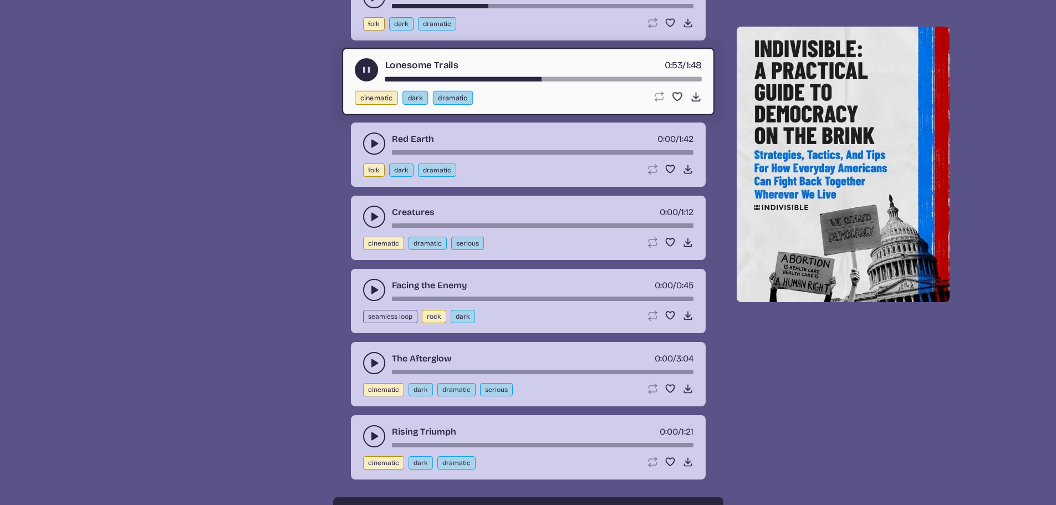
click at [372, 139] on icon "play-pause toggle" at bounding box center [374, 143] width 11 height 11
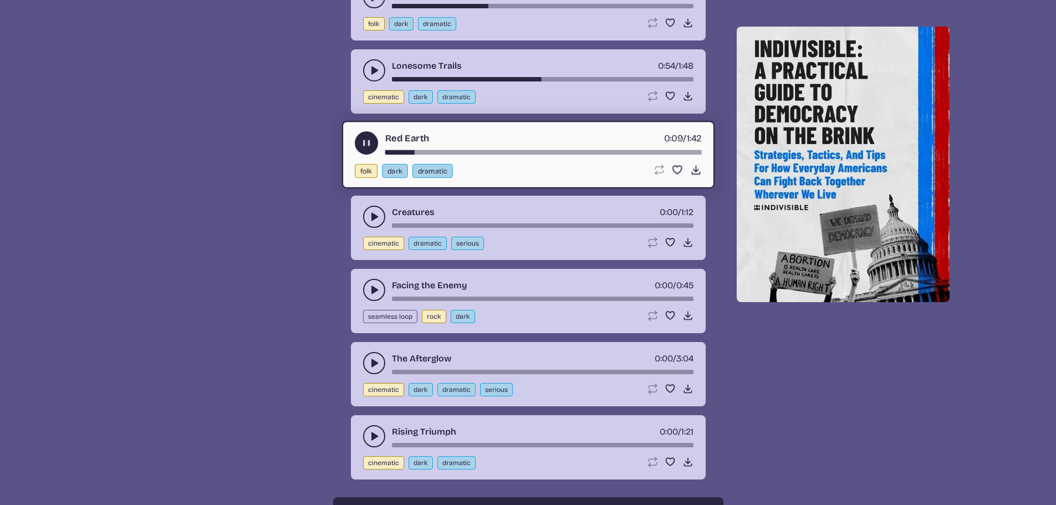
click at [434, 150] on div "song-time-bar" at bounding box center [543, 152] width 317 height 4
click at [463, 152] on div "song-time-bar" at bounding box center [543, 152] width 317 height 4
click at [496, 150] on div "song-time-bar" at bounding box center [543, 152] width 317 height 4
click at [696, 170] on use at bounding box center [696, 170] width 12 height 12
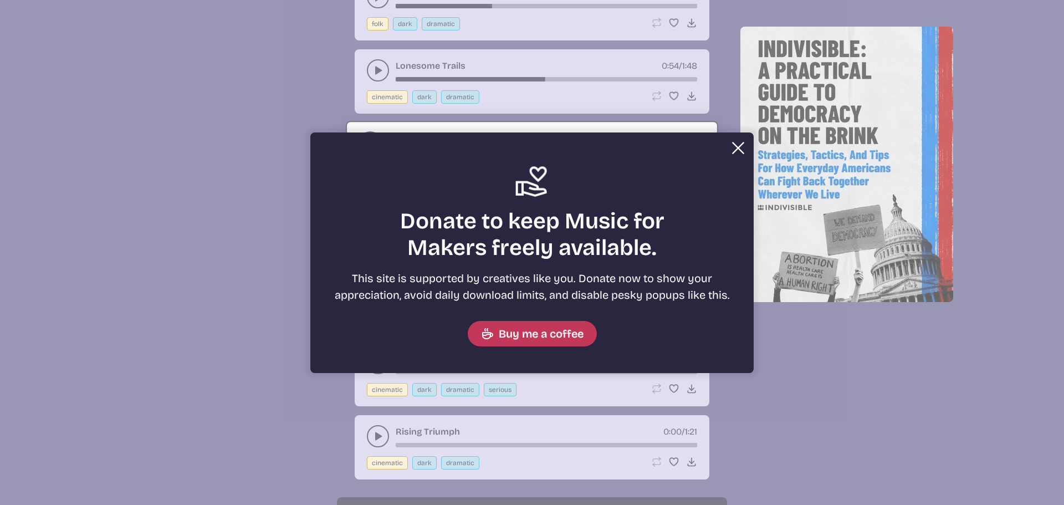
click at [739, 147] on button "Close" at bounding box center [738, 148] width 22 height 22
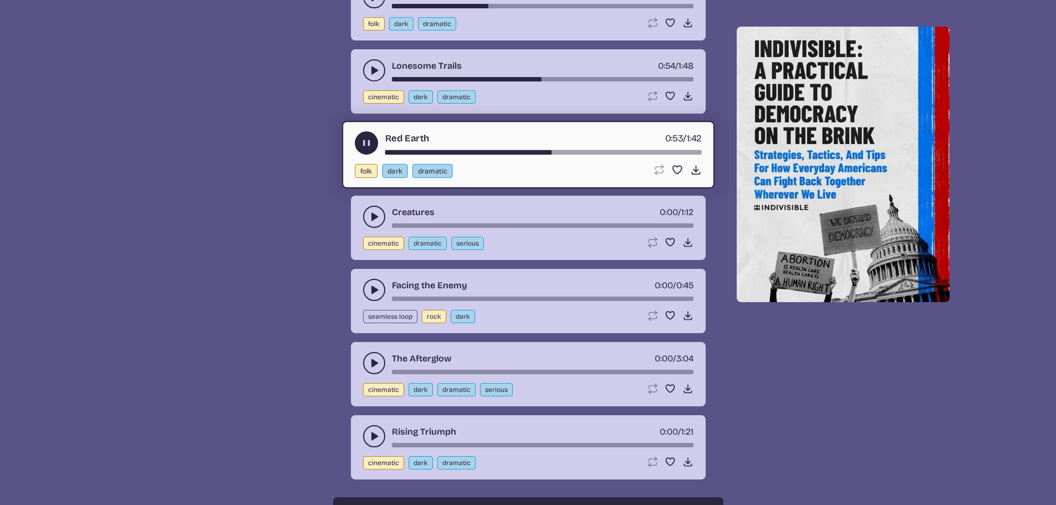
click at [568, 152] on div "song-time-bar" at bounding box center [543, 152] width 317 height 4
click at [588, 151] on div "song-time-bar" at bounding box center [543, 152] width 317 height 4
click at [373, 218] on use "play-pause toggle" at bounding box center [374, 216] width 11 height 11
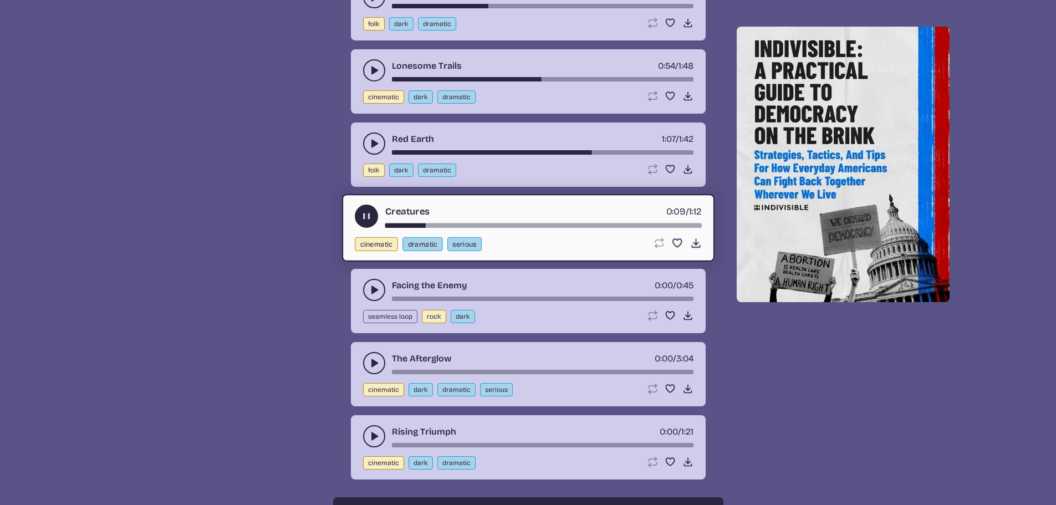
click at [459, 225] on div "song-time-bar" at bounding box center [543, 225] width 317 height 4
click at [694, 243] on use at bounding box center [696, 243] width 12 height 12
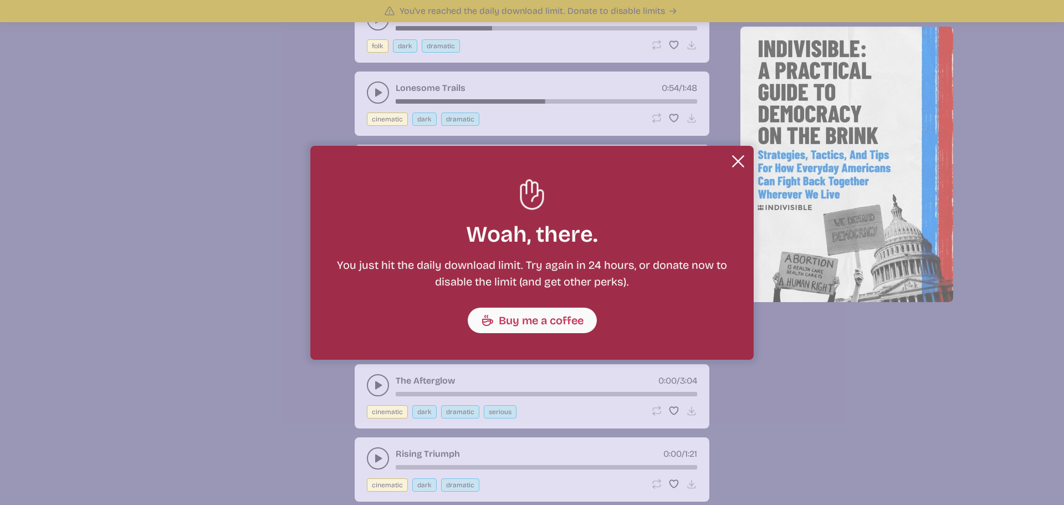
click at [737, 161] on button "Close" at bounding box center [738, 161] width 22 height 22
